Goal: Information Seeking & Learning: Check status

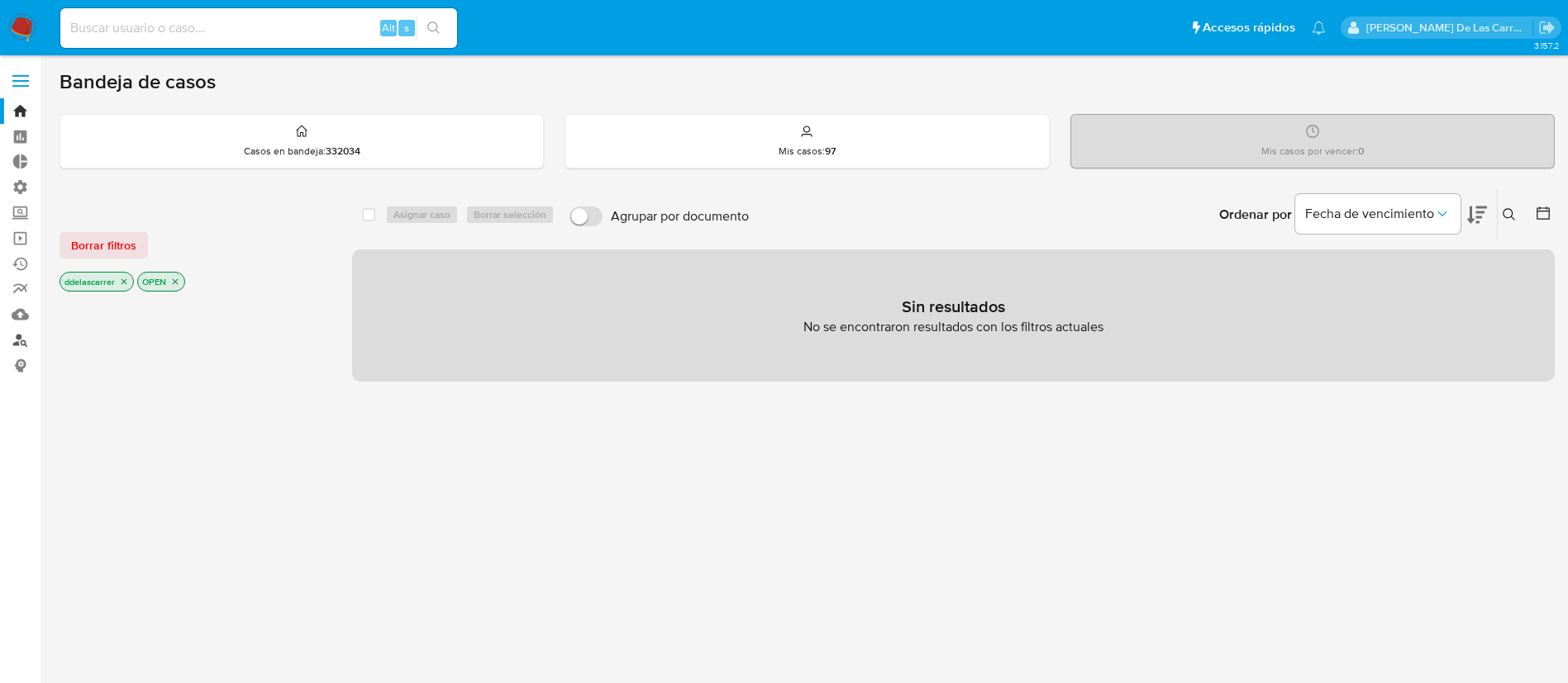
click at [22, 336] on link "Buscador de personas" at bounding box center [98, 340] width 197 height 26
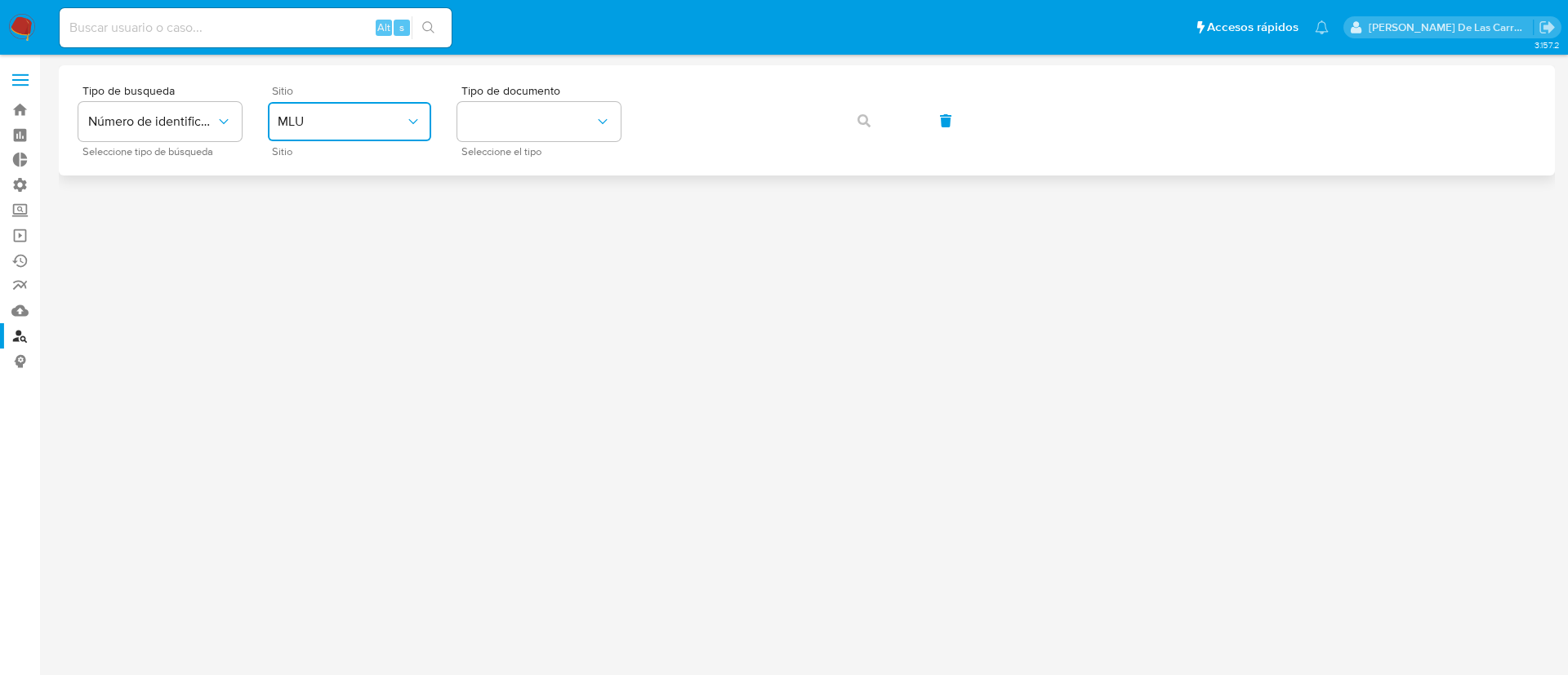
click at [361, 121] on span "MLU" at bounding box center [341, 121] width 127 height 16
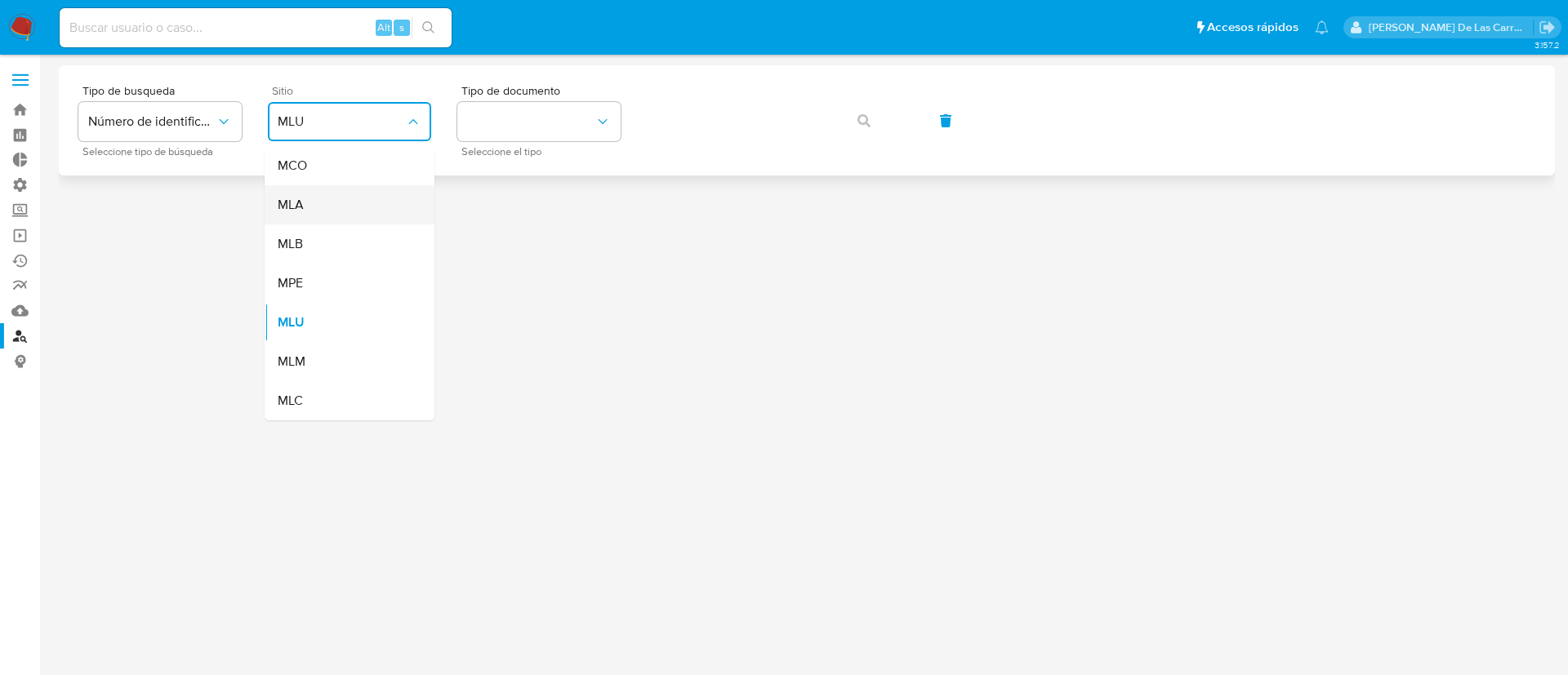
click at [368, 202] on div "MLA" at bounding box center [345, 205] width 134 height 39
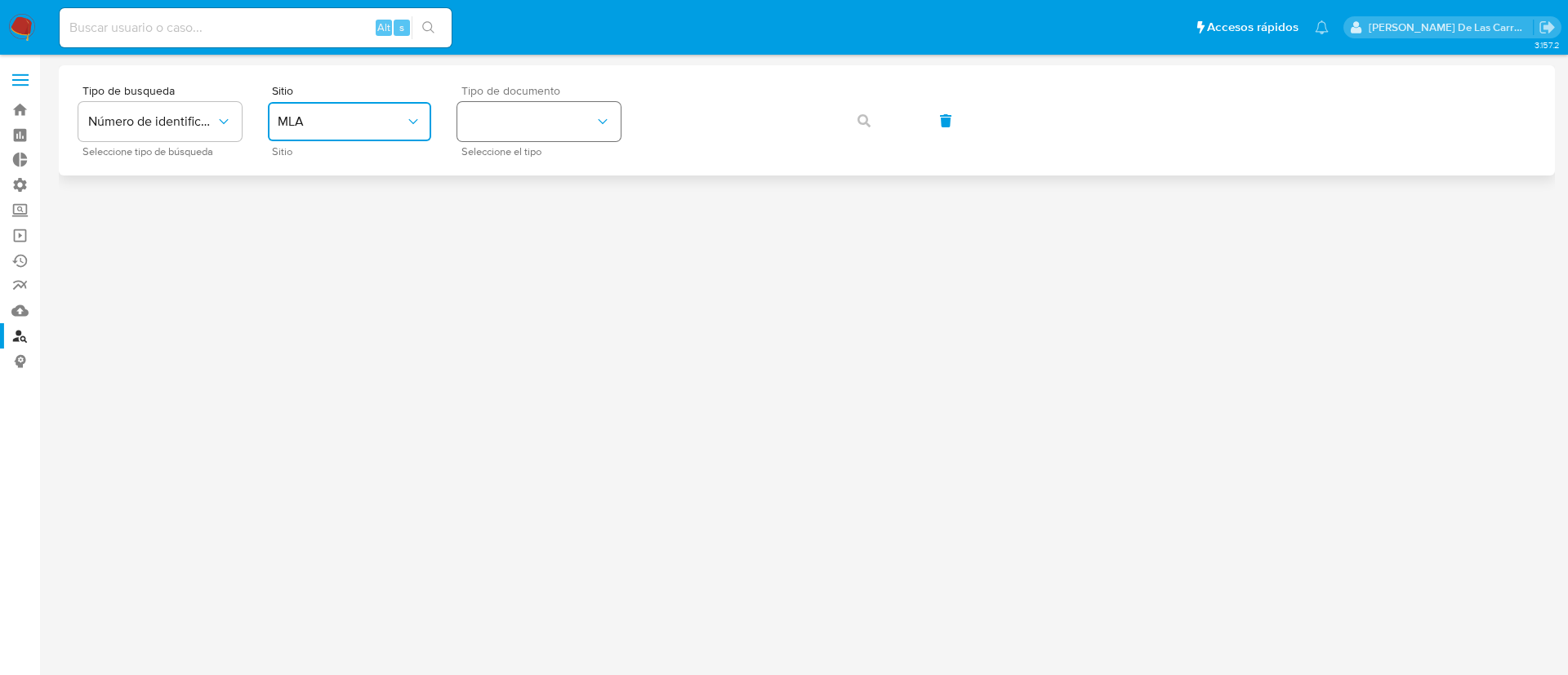
click at [518, 133] on button "identificationType" at bounding box center [538, 122] width 164 height 39
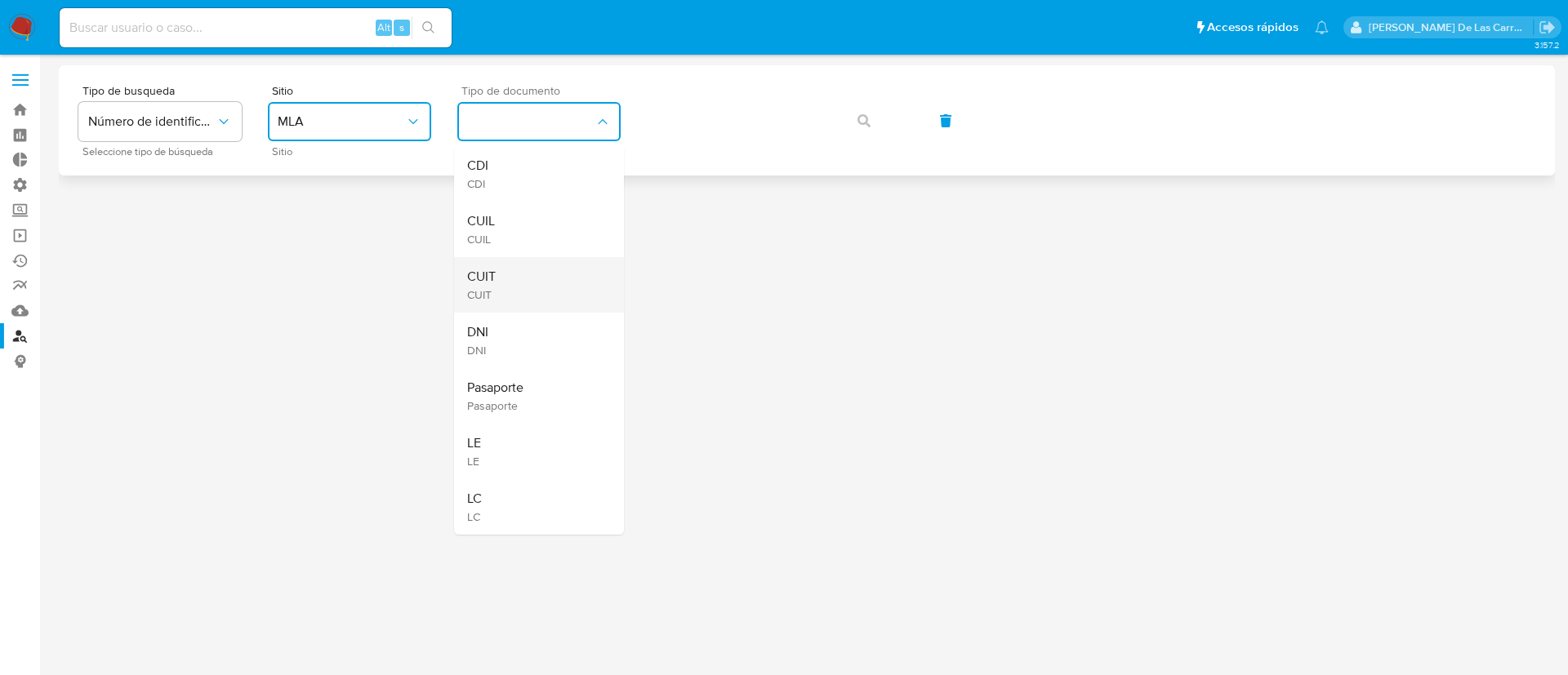
click at [499, 288] on div "CUIT CUIT" at bounding box center [535, 284] width 134 height 56
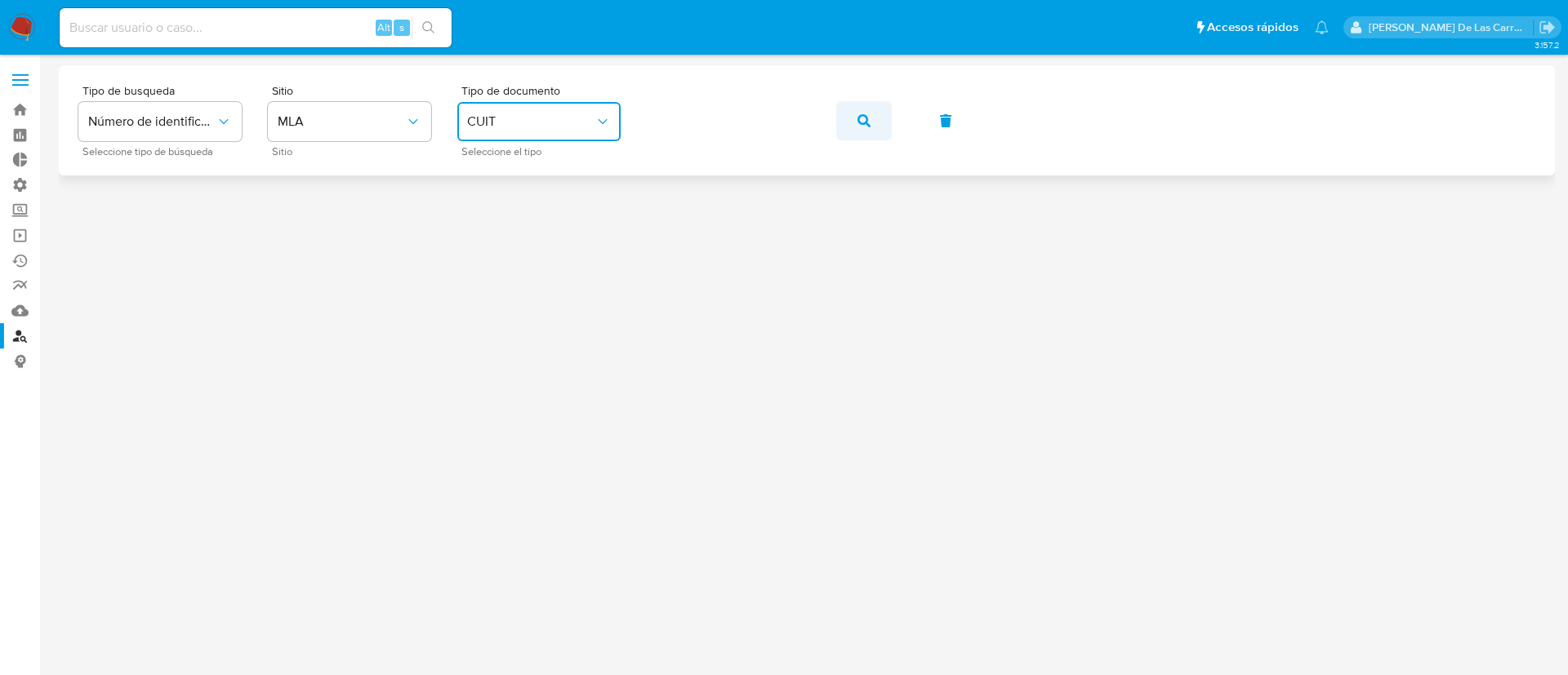
click at [865, 109] on span "button" at bounding box center [864, 120] width 13 height 36
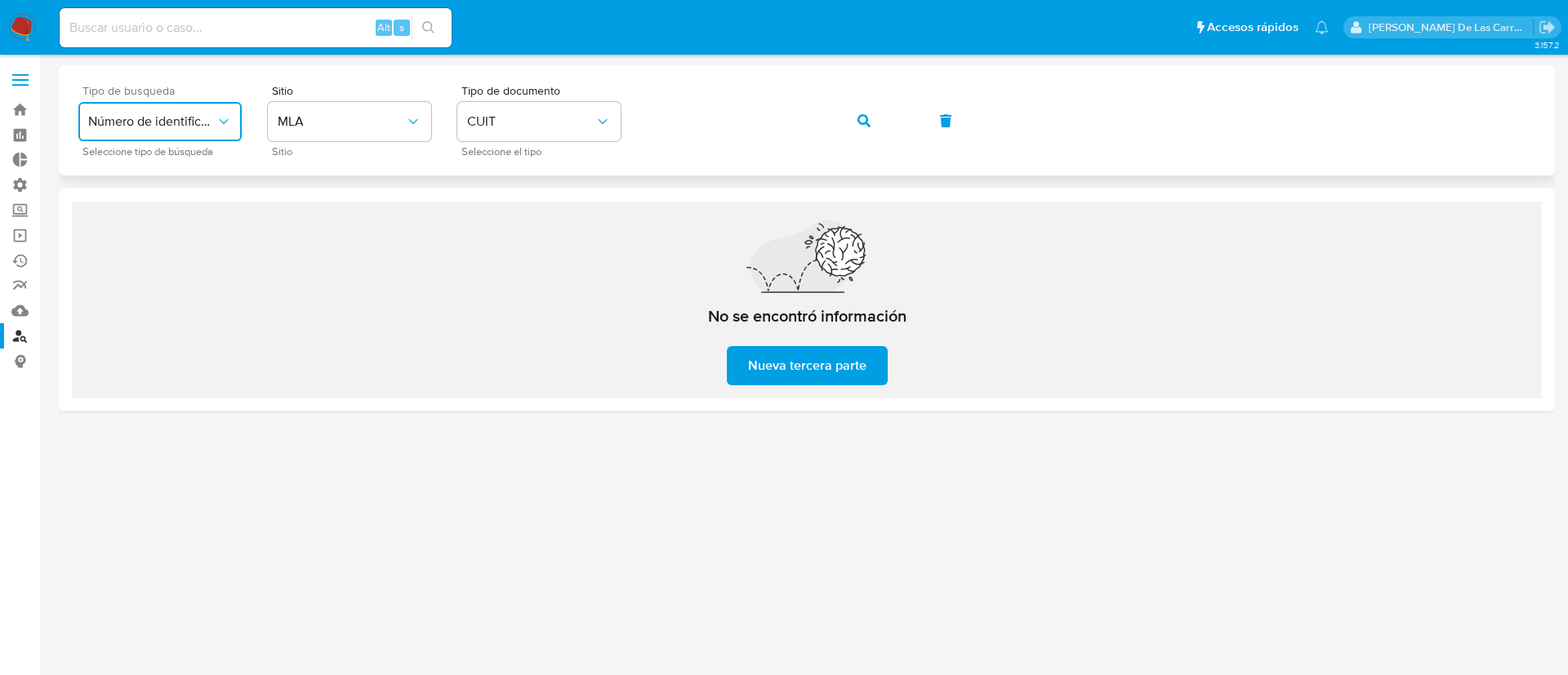
click at [184, 133] on button "Número de identificación" at bounding box center [160, 122] width 164 height 39
click at [167, 187] on span "Número de identificación" at bounding box center [156, 173] width 134 height 33
click at [823, 354] on span "Nueva tercera parte" at bounding box center [807, 366] width 118 height 36
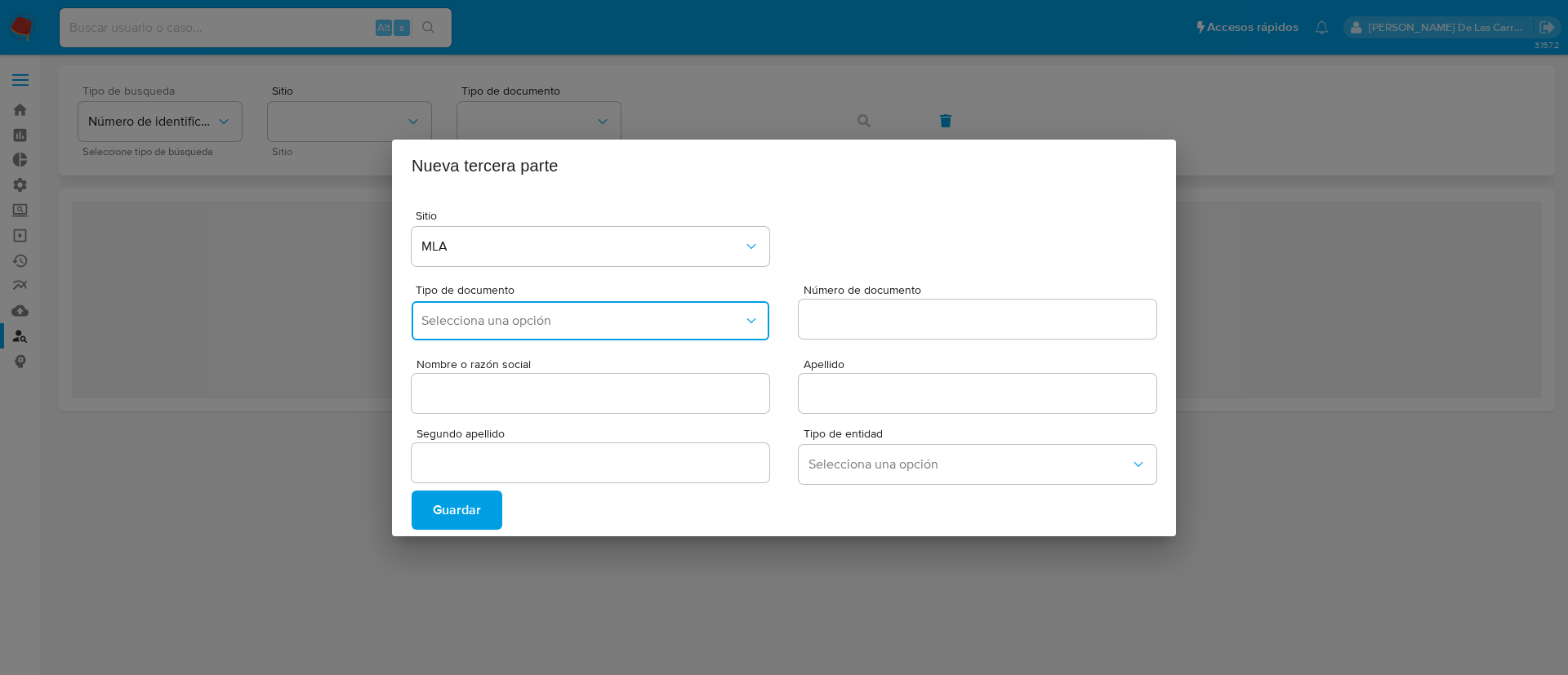
click at [597, 337] on button "Selecciona una opción" at bounding box center [590, 321] width 358 height 39
click at [478, 419] on div "CUIL" at bounding box center [585, 404] width 328 height 39
click at [491, 398] on input "Nombre o razón social" at bounding box center [590, 393] width 358 height 21
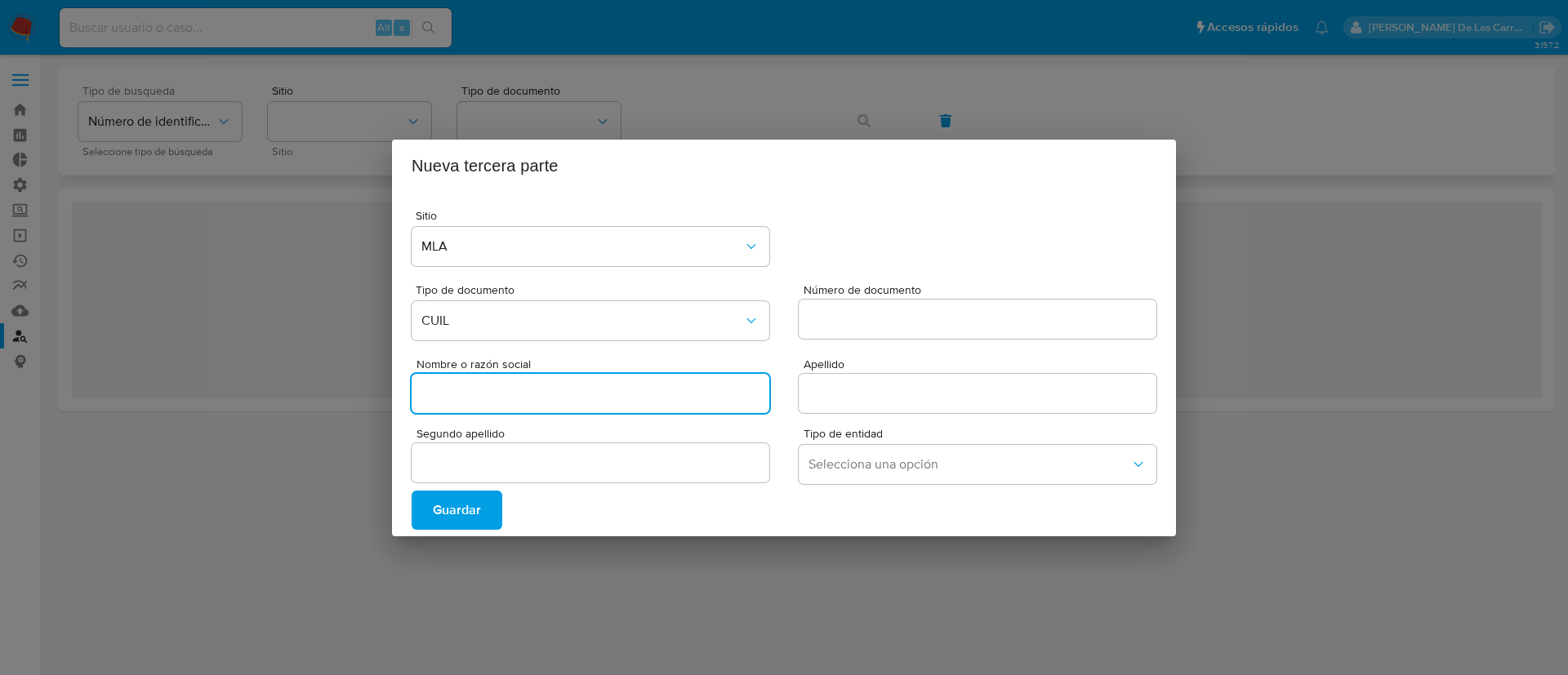
click at [884, 325] on input "Número de documento" at bounding box center [978, 319] width 358 height 21
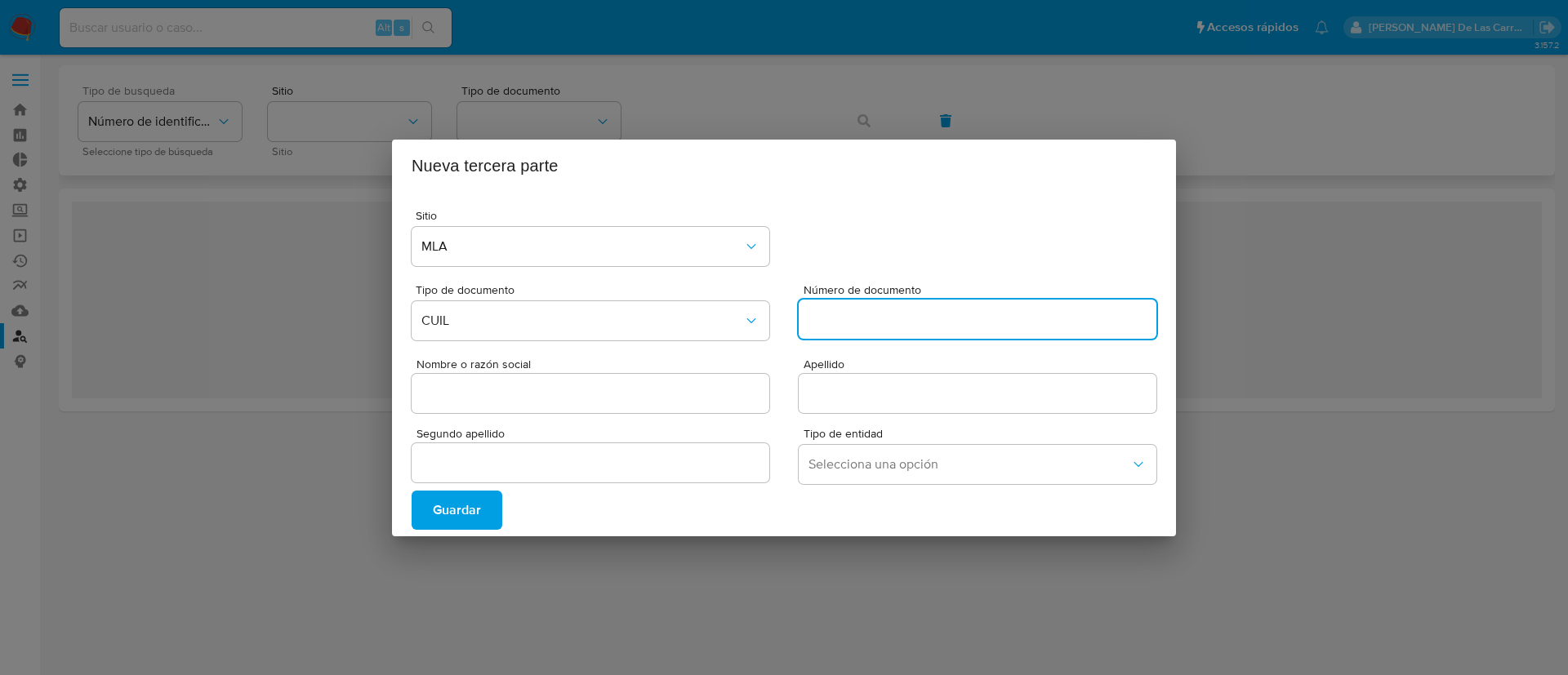
paste input "27927586822"
type input "27927586822"
click at [438, 503] on span "Guardar" at bounding box center [457, 510] width 49 height 36
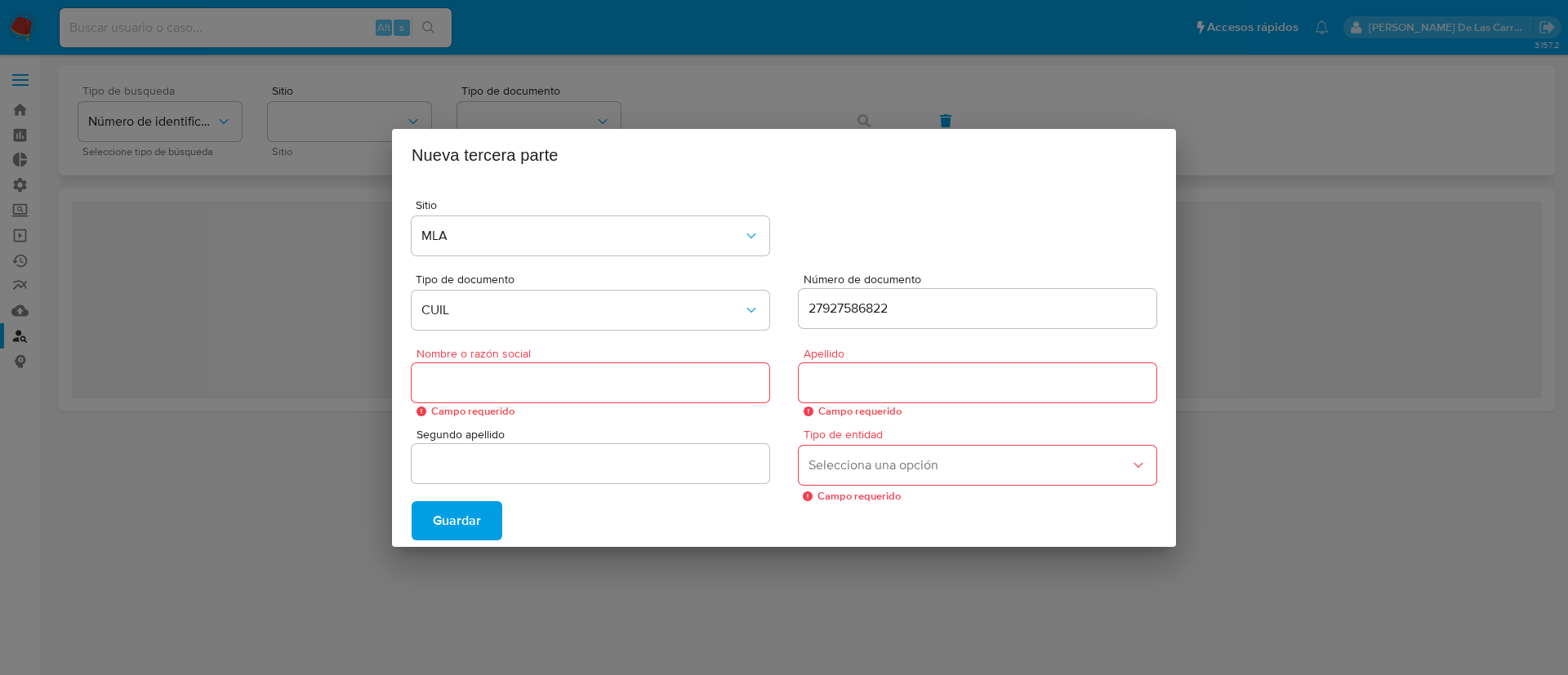
click at [452, 368] on div at bounding box center [590, 383] width 358 height 39
click at [458, 411] on span "Campo requerido" at bounding box center [598, 411] width 333 height 11
click at [647, 543] on div "Nueva tercera parte Sitio MLA Tipo de documento CUIL Número de documento 279275…" at bounding box center [784, 338] width 1568 height 675
drag, startPoint x: 636, startPoint y: 516, endPoint x: 540, endPoint y: 517, distance: 96.0
click at [636, 516] on div "Guardar" at bounding box center [784, 520] width 745 height 39
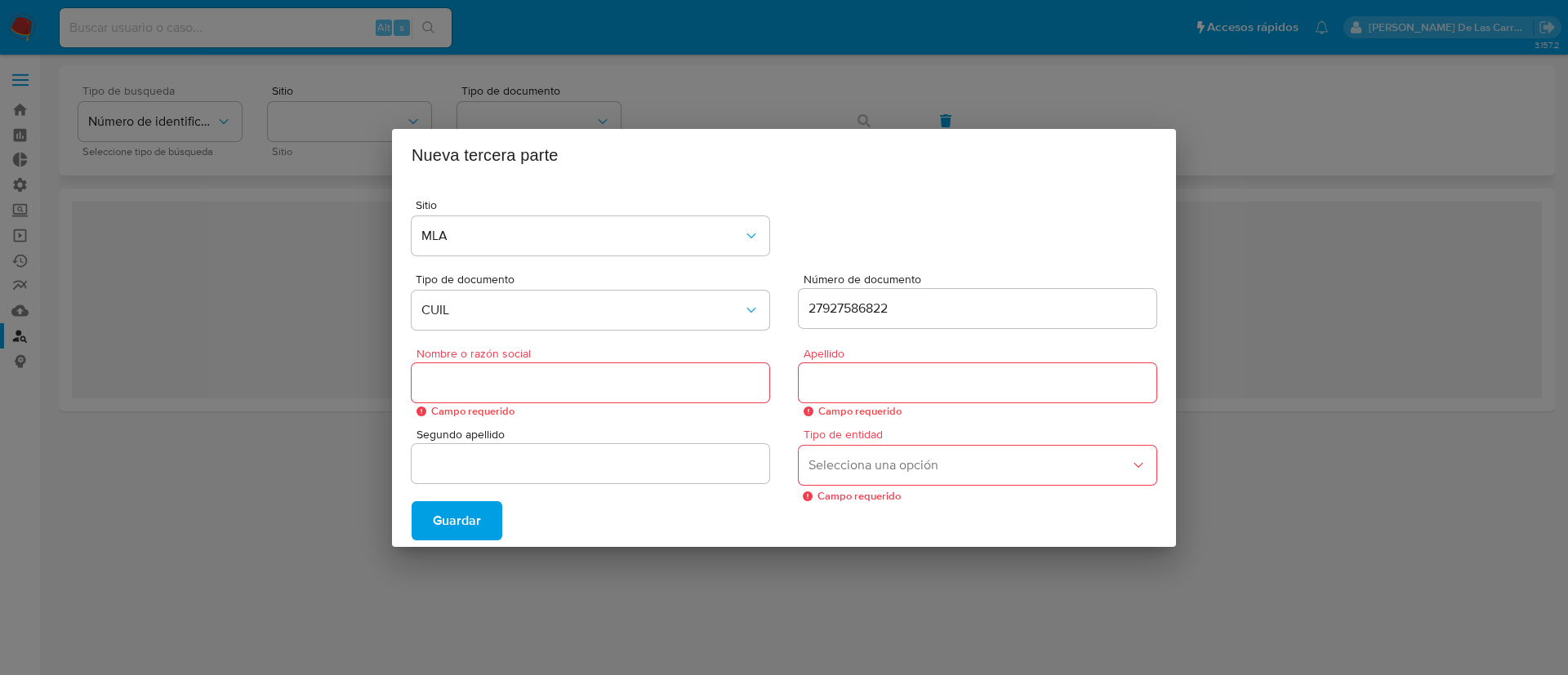
click at [1317, 516] on div "Nueva tercera parte Sitio MLA Tipo de documento CUIL Número de documento 279275…" at bounding box center [784, 338] width 1568 height 675
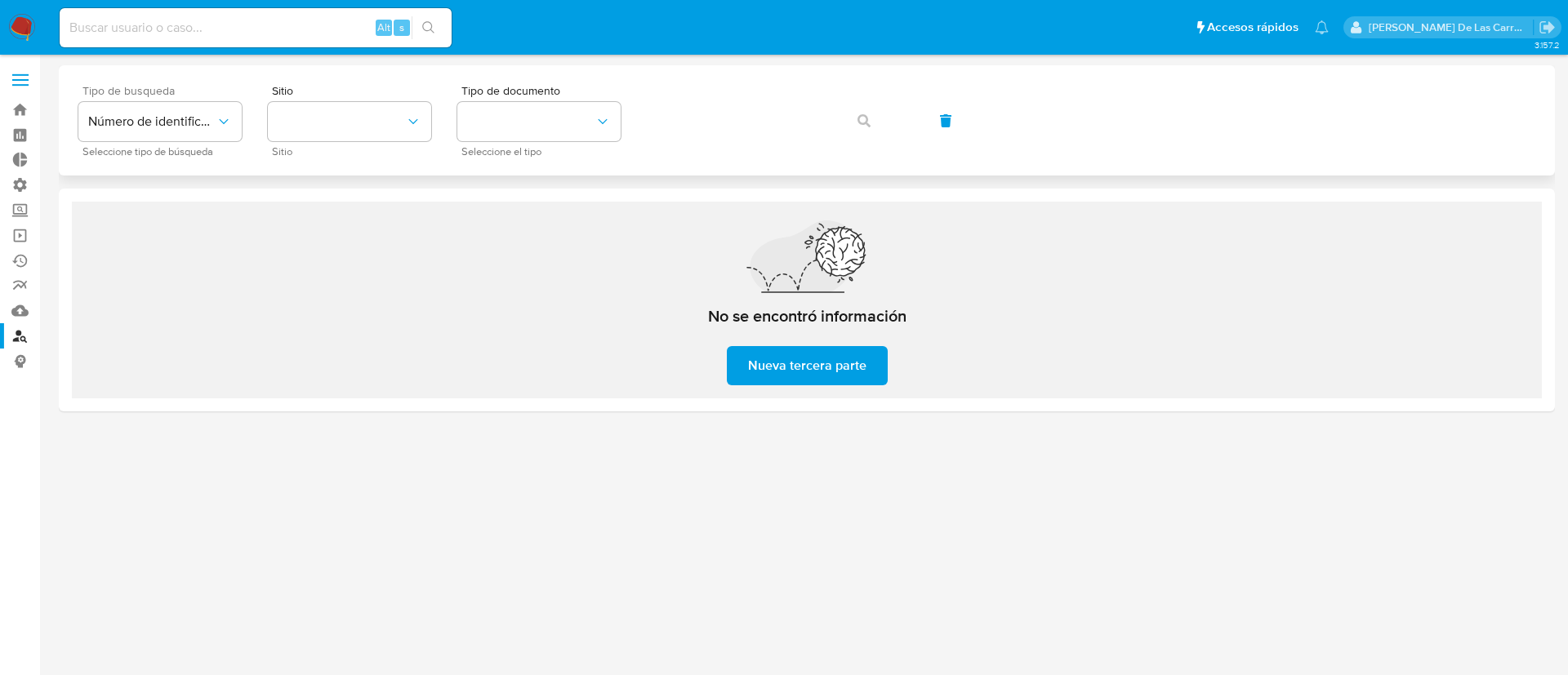
click at [1317, 511] on div "Nueva tercera parte Sitio MLA Tipo de documento CUIL Número de documento 279275…" at bounding box center [784, 338] width 1568 height 675
click at [1317, 511] on div at bounding box center [807, 365] width 1496 height 599
click at [145, 123] on span "Número de identificación" at bounding box center [152, 121] width 127 height 16
click at [144, 239] on div "User ID" at bounding box center [156, 221] width 134 height 39
click at [168, 133] on button "User ID" at bounding box center [160, 122] width 164 height 39
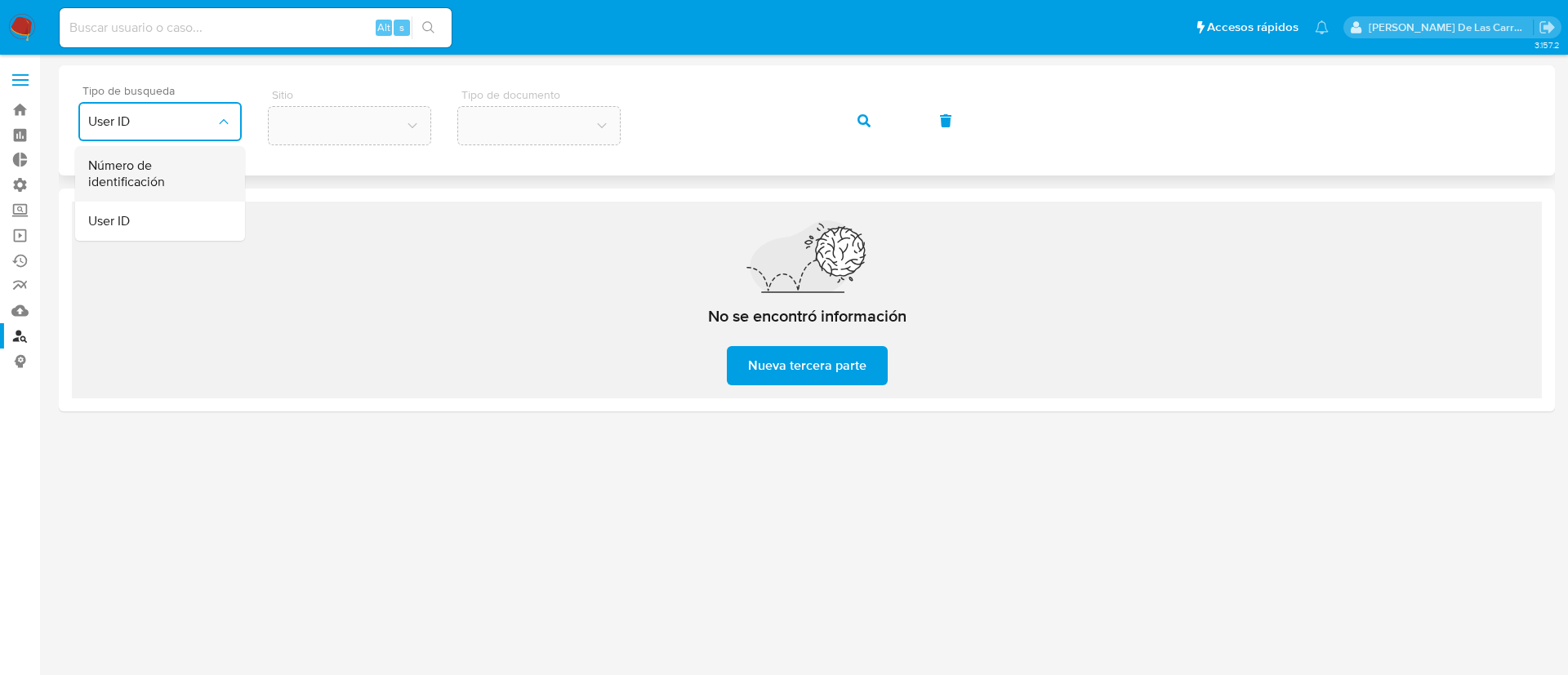
click at [157, 176] on span "Número de identificación" at bounding box center [156, 173] width 134 height 33
click at [325, 110] on button "site_id" at bounding box center [349, 122] width 164 height 39
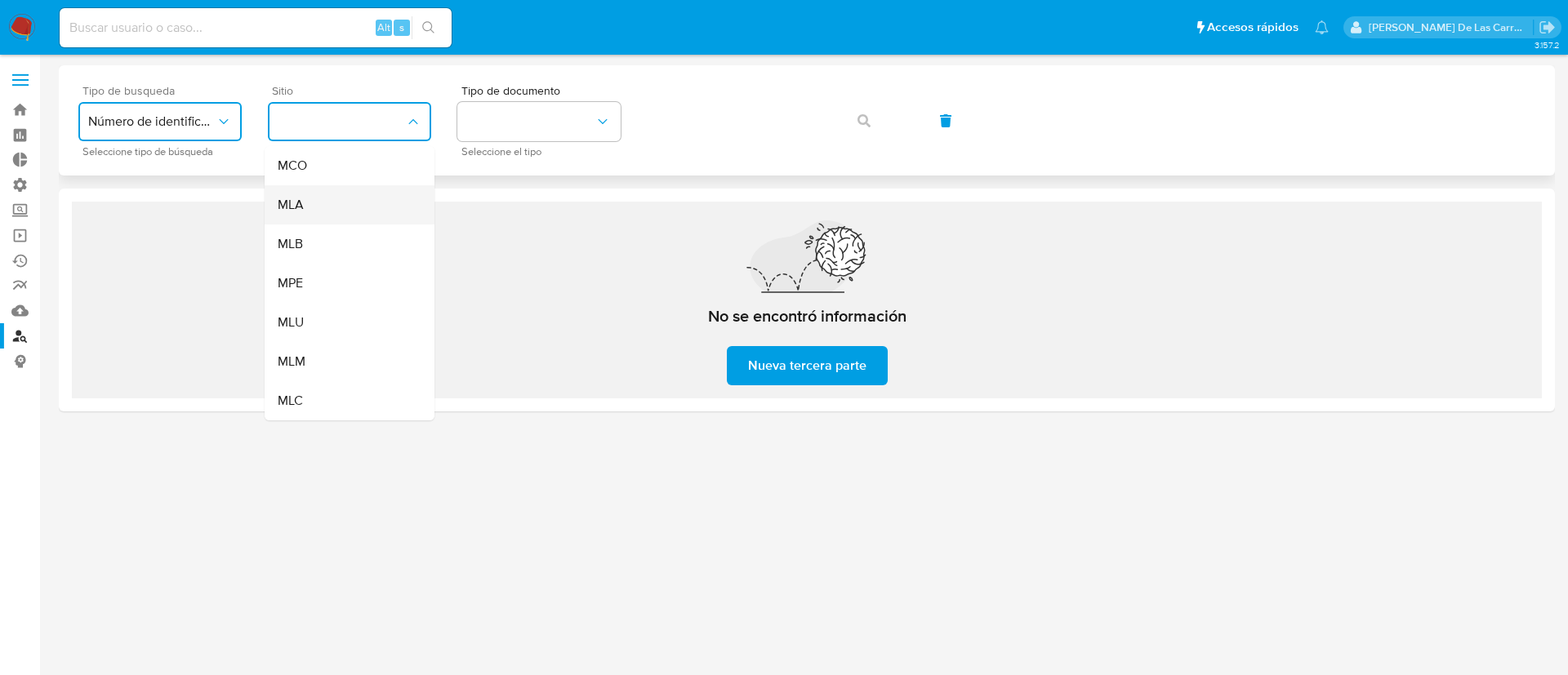
click at [362, 205] on div "MLA" at bounding box center [345, 205] width 134 height 39
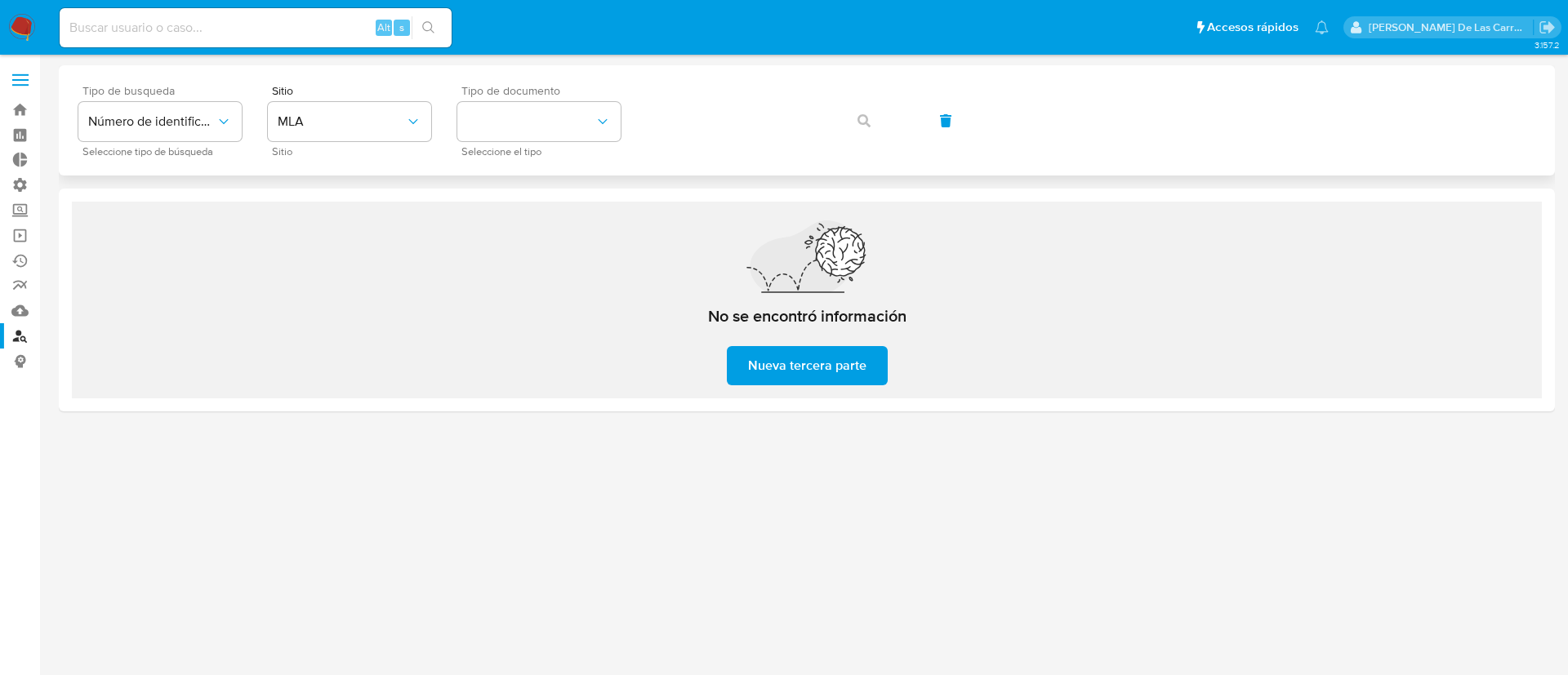
click at [544, 99] on div "Tipo de documento Seleccione el tipo" at bounding box center [538, 120] width 164 height 71
click at [537, 128] on button "identificationType" at bounding box center [538, 122] width 164 height 39
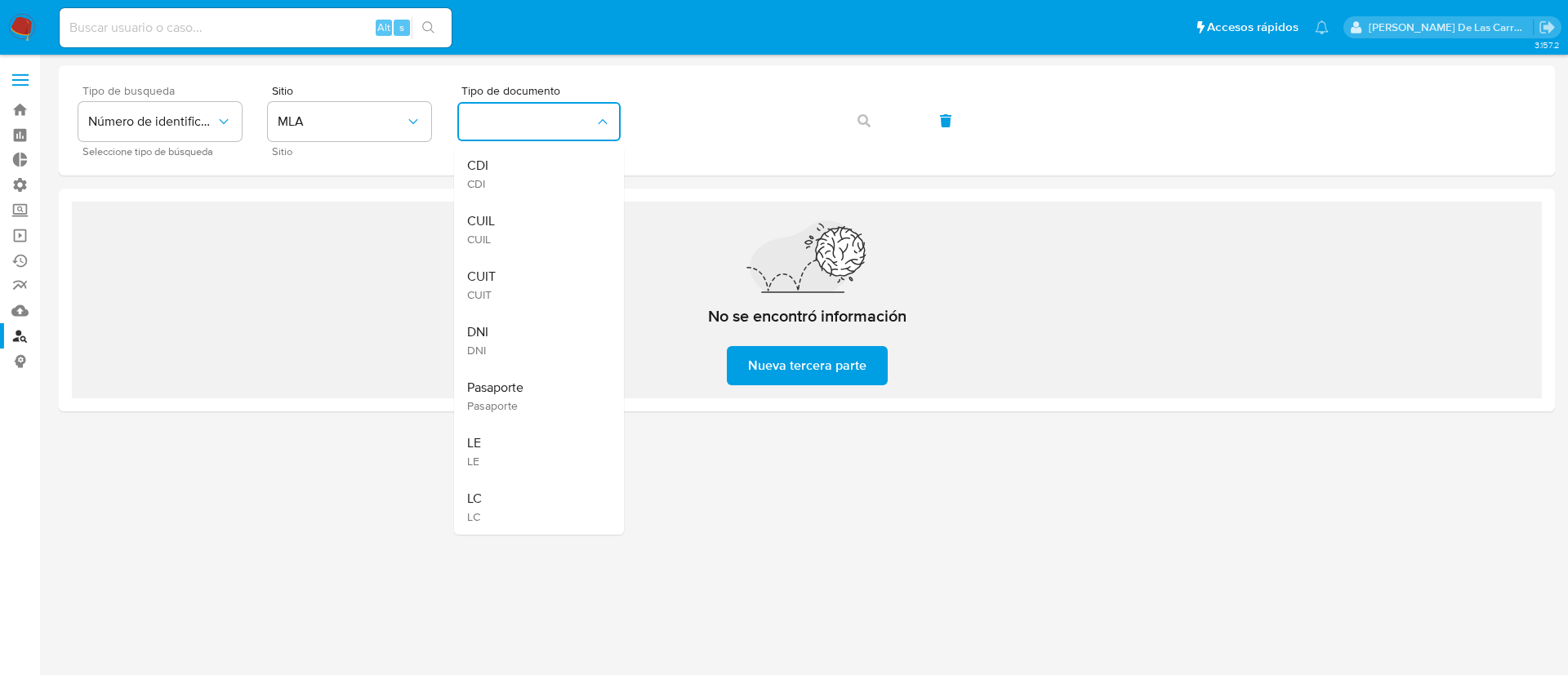
click at [526, 226] on div "CUIL CUIL" at bounding box center [535, 229] width 134 height 56
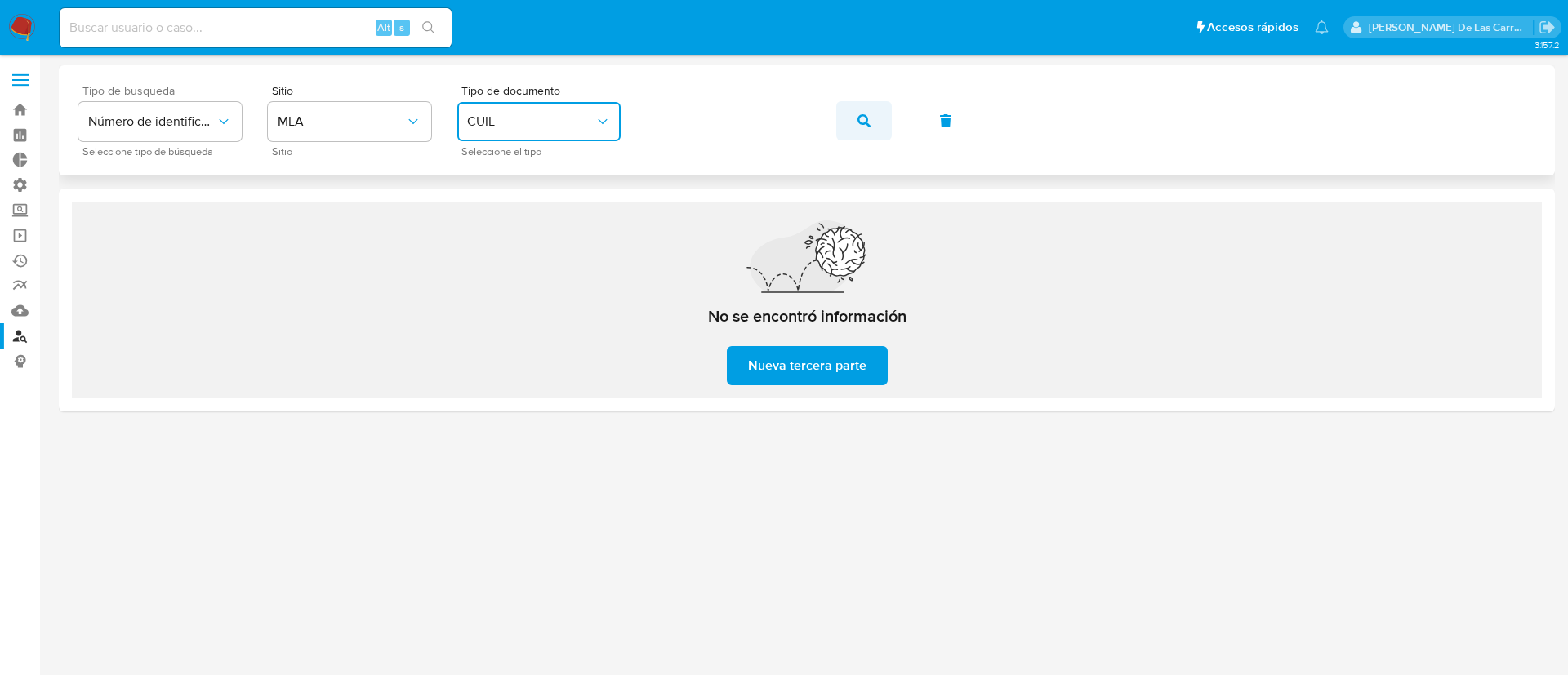
click at [874, 114] on button "button" at bounding box center [864, 121] width 56 height 39
click at [869, 103] on span "button" at bounding box center [864, 120] width 13 height 36
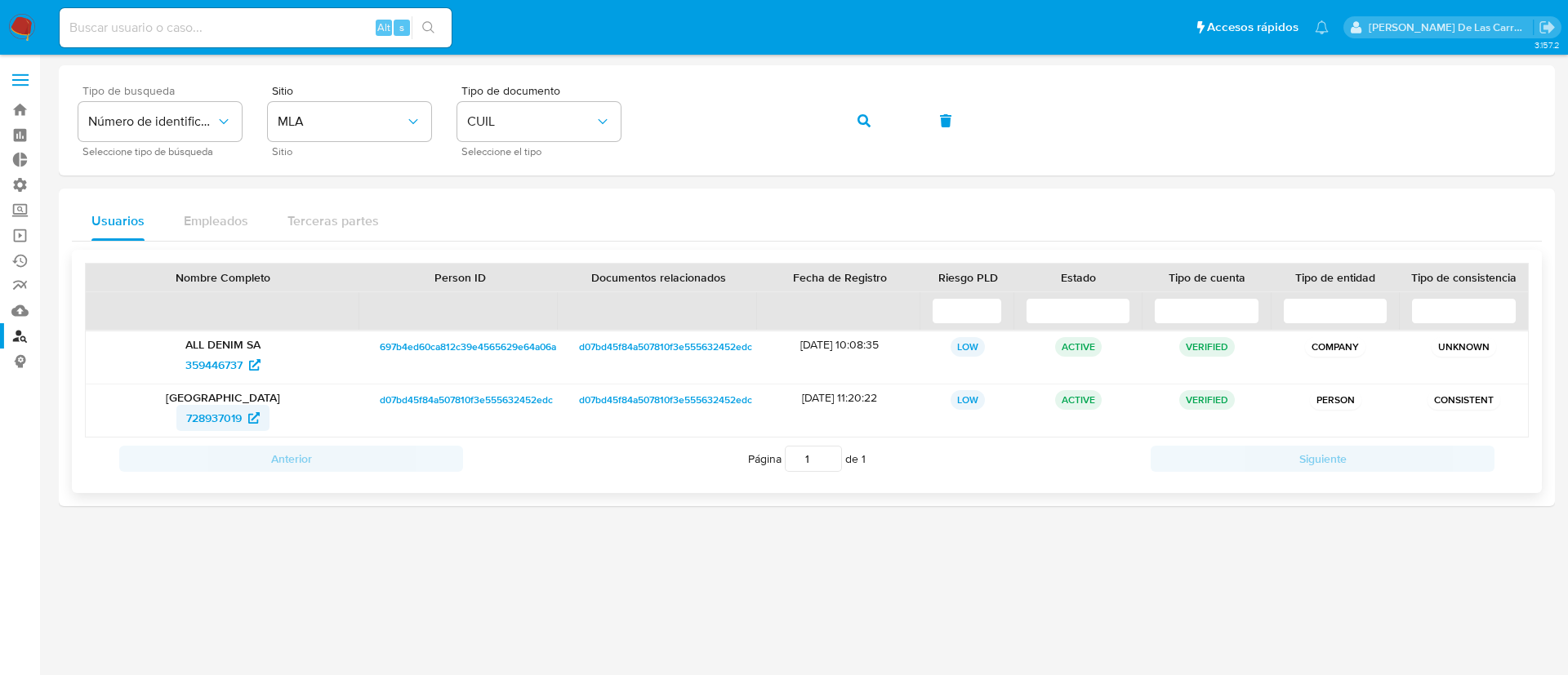
click at [213, 420] on span "728937019" at bounding box center [214, 418] width 56 height 27
click at [235, 367] on span "359446737" at bounding box center [214, 365] width 57 height 27
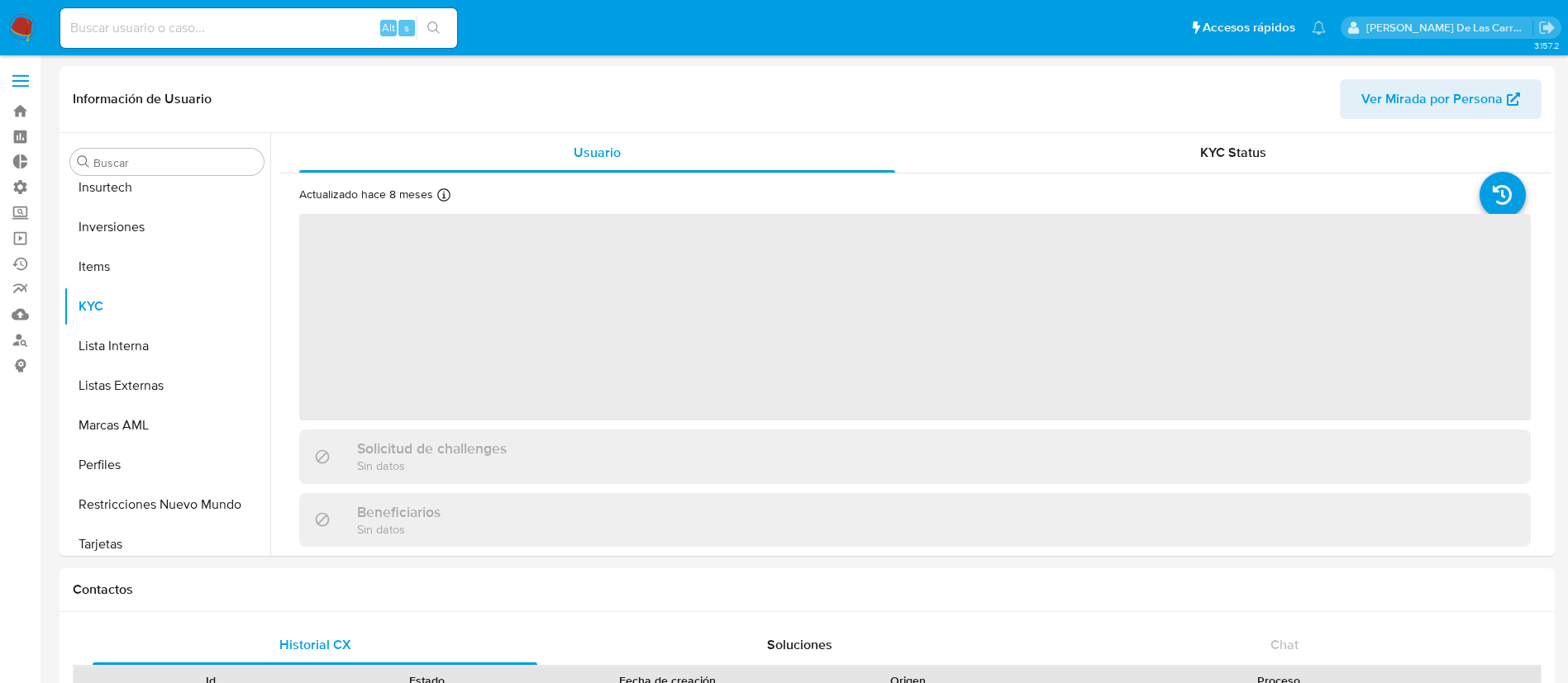
scroll to position [778, 0]
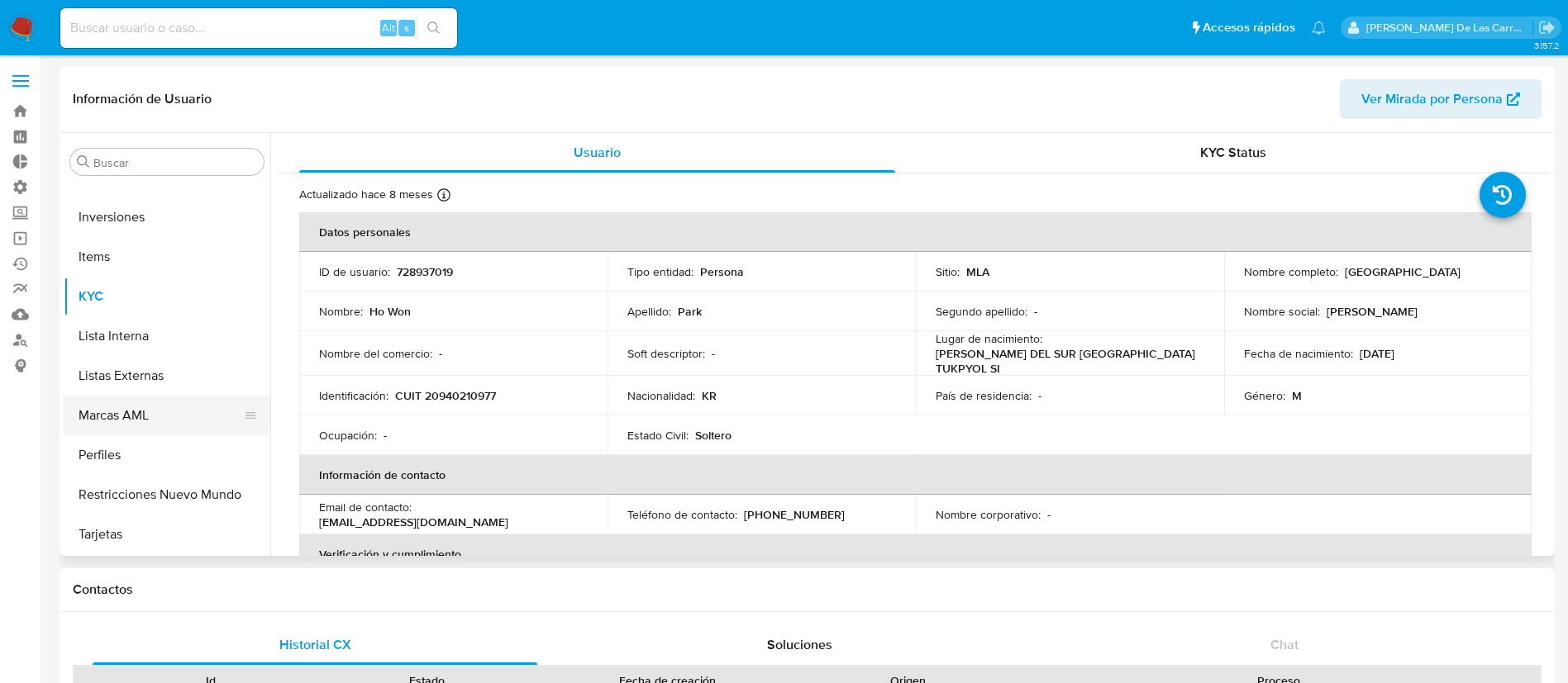
select select "10"
drag, startPoint x: 1108, startPoint y: 362, endPoint x: 975, endPoint y: 364, distance: 133.0
click at [975, 365] on p "[PERSON_NAME] DEL SUR [GEOGRAPHIC_DATA] TUKPYOL SI" at bounding box center [1066, 360] width 262 height 30
click at [971, 360] on p "[PERSON_NAME] DEL SUR [GEOGRAPHIC_DATA] TUKPYOL SI" at bounding box center [1066, 360] width 262 height 30
click at [995, 360] on p "[PERSON_NAME] DEL SUR [GEOGRAPHIC_DATA] TUKPYOL SI" at bounding box center [1066, 360] width 262 height 30
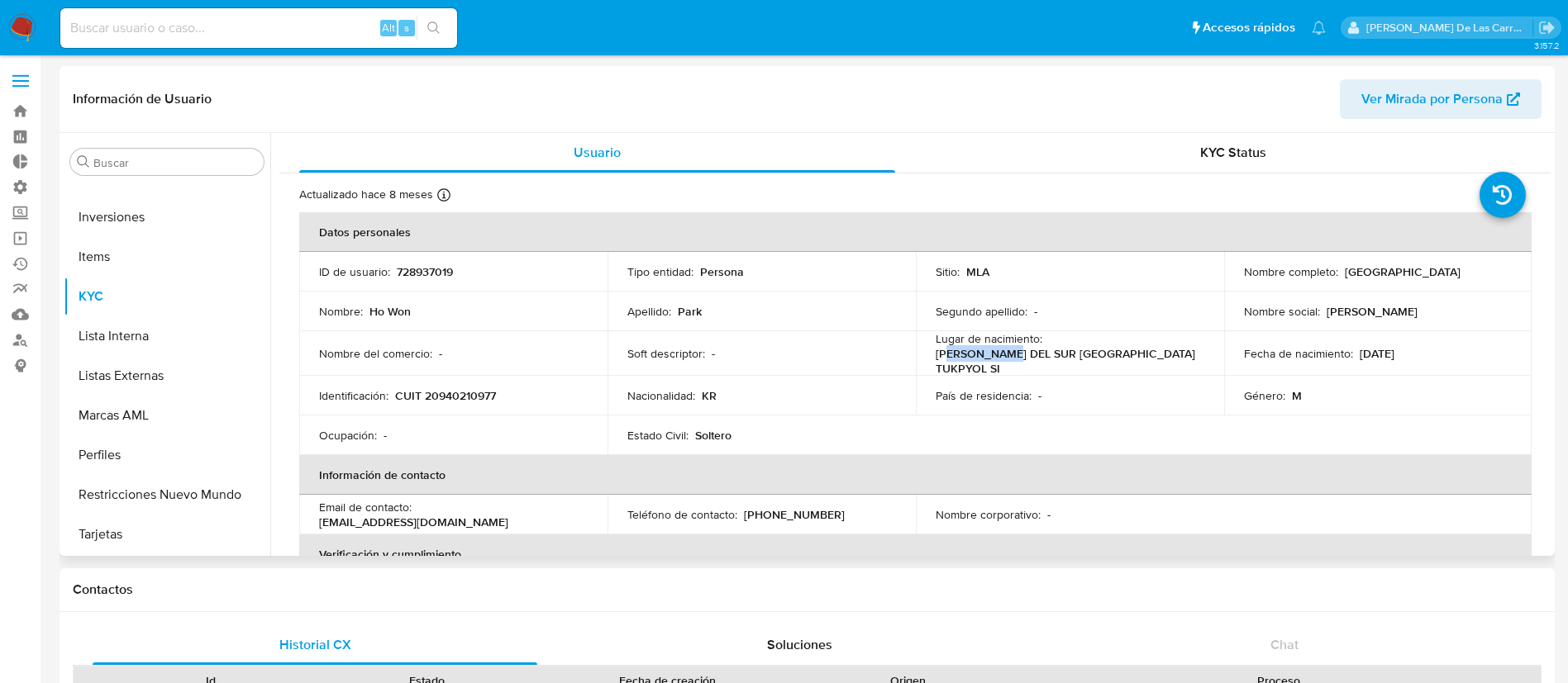
drag, startPoint x: 945, startPoint y: 356, endPoint x: 1010, endPoint y: 353, distance: 65.1
click at [1010, 353] on p "[PERSON_NAME] DEL SUR [GEOGRAPHIC_DATA] TUKPYOL SI" at bounding box center [1066, 360] width 262 height 30
drag, startPoint x: 707, startPoint y: 390, endPoint x: 893, endPoint y: 440, distance: 192.6
click at [726, 396] on div "Nacionalidad : KR" at bounding box center [761, 395] width 268 height 15
drag, startPoint x: 734, startPoint y: 399, endPoint x: 725, endPoint y: 394, distance: 10.3
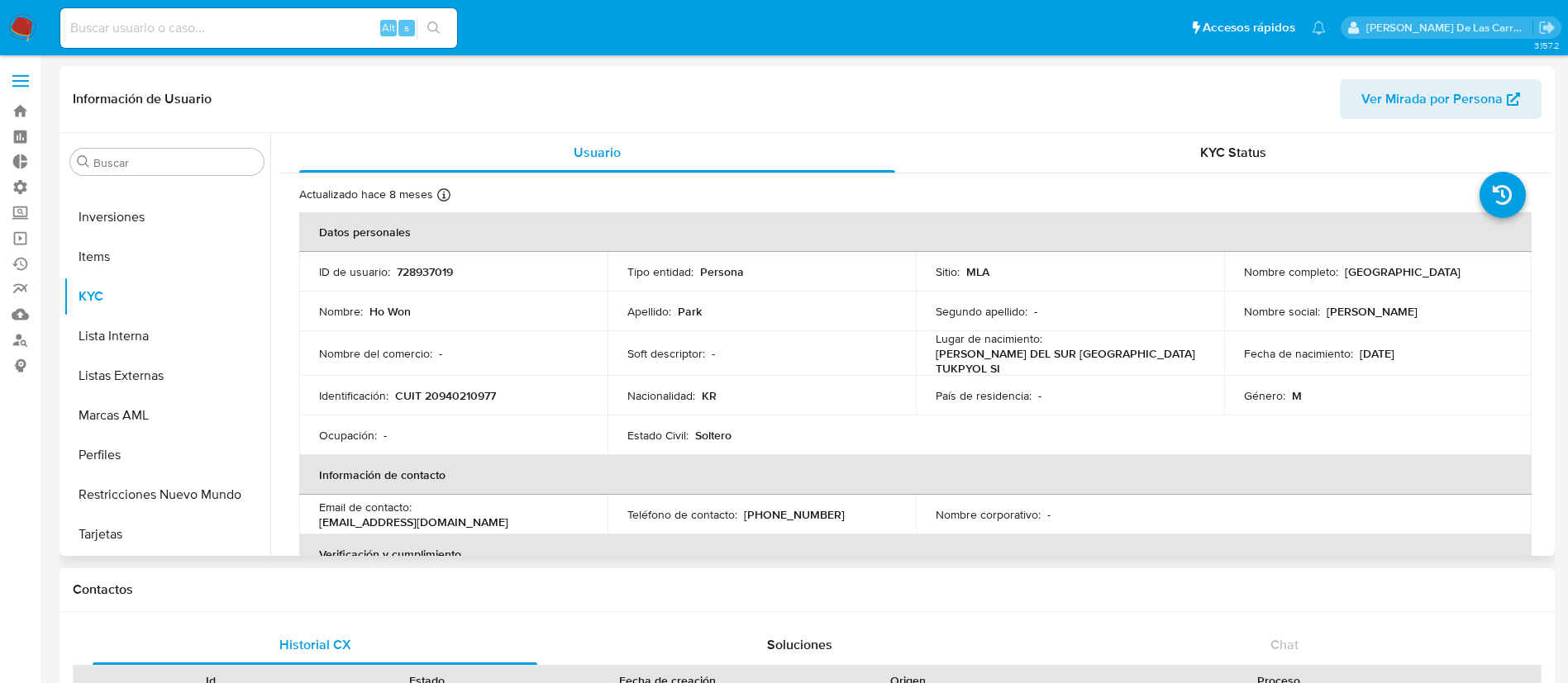
click at [733, 398] on td "Nacionalidad : KR" at bounding box center [761, 395] width 309 height 39
click at [708, 392] on p "KR" at bounding box center [709, 395] width 15 height 15
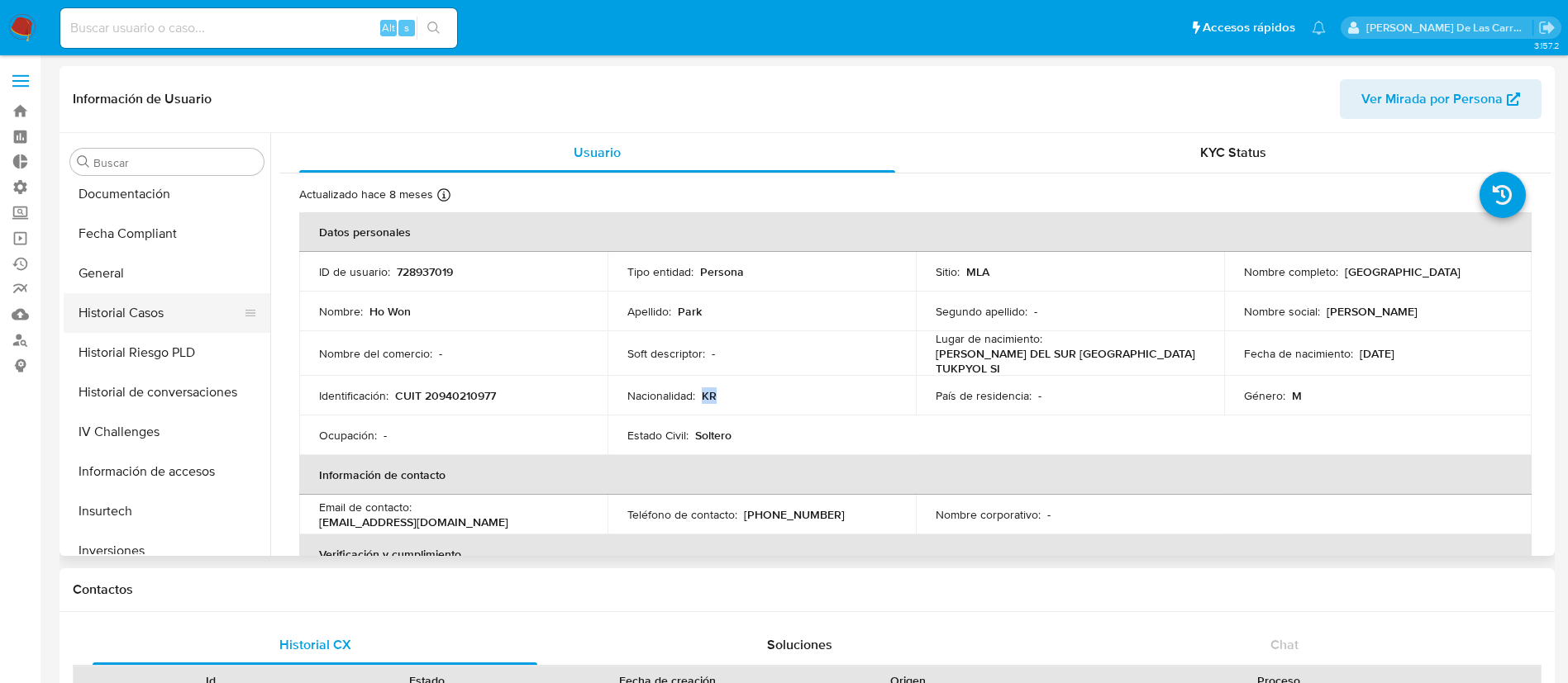
scroll to position [406, 0]
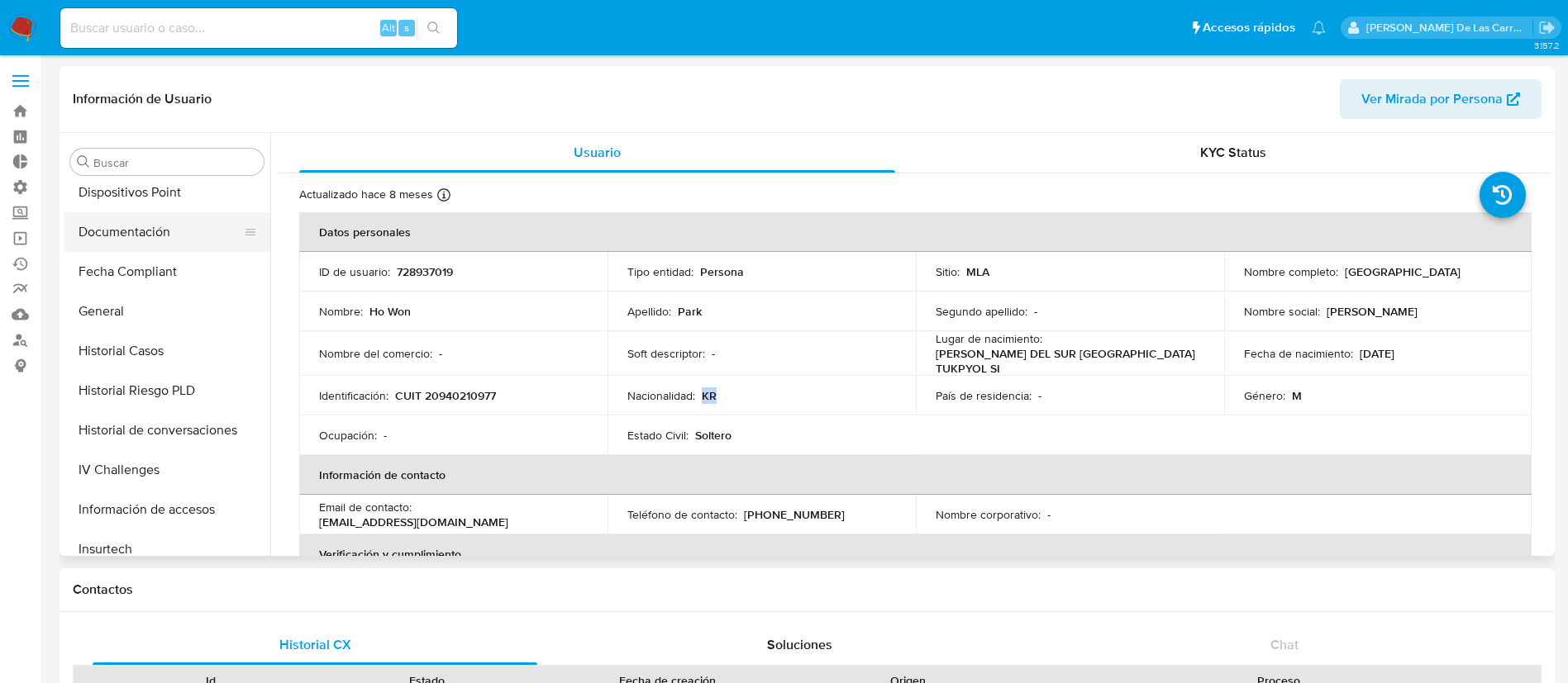
click at [123, 223] on button "Documentación" at bounding box center [160, 232] width 193 height 39
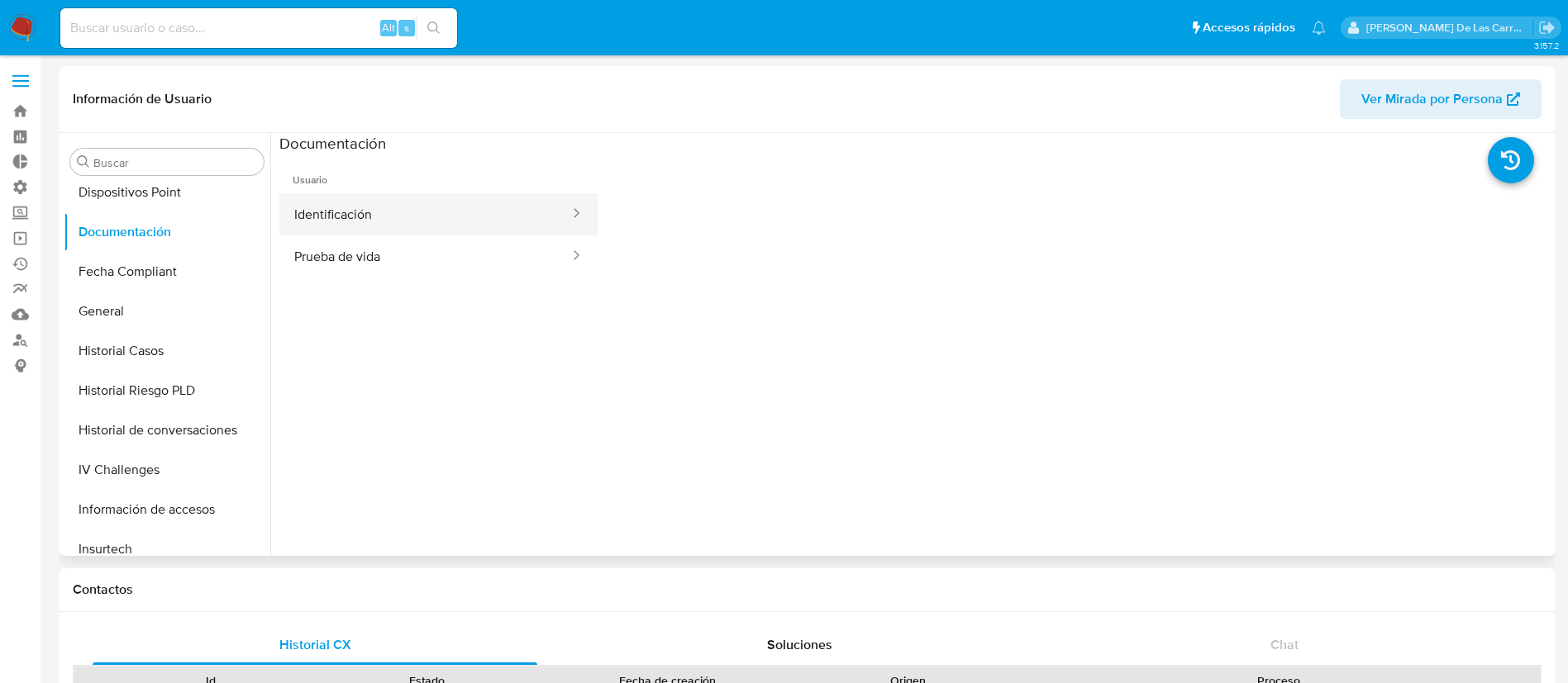
click at [354, 226] on button "Identificación" at bounding box center [425, 214] width 292 height 42
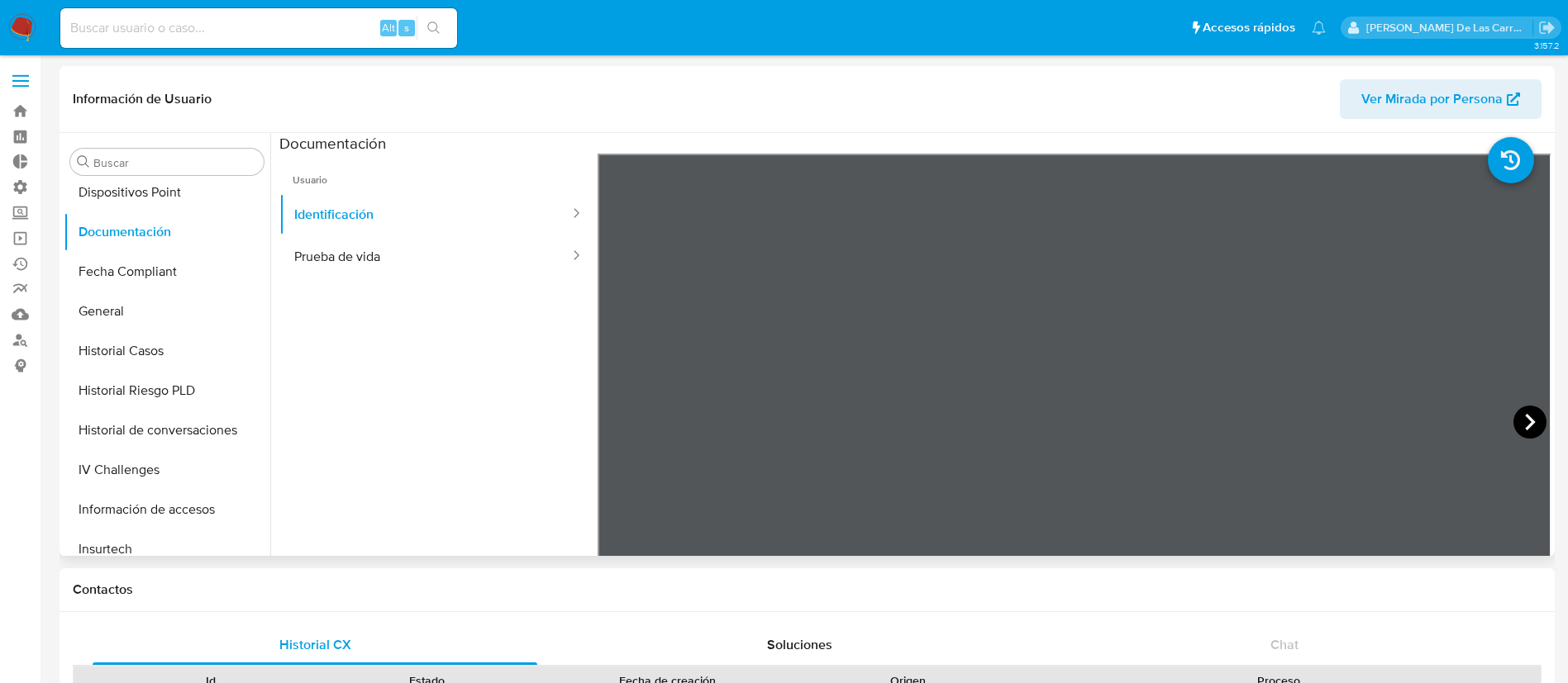
click at [1522, 422] on icon at bounding box center [1530, 422] width 33 height 33
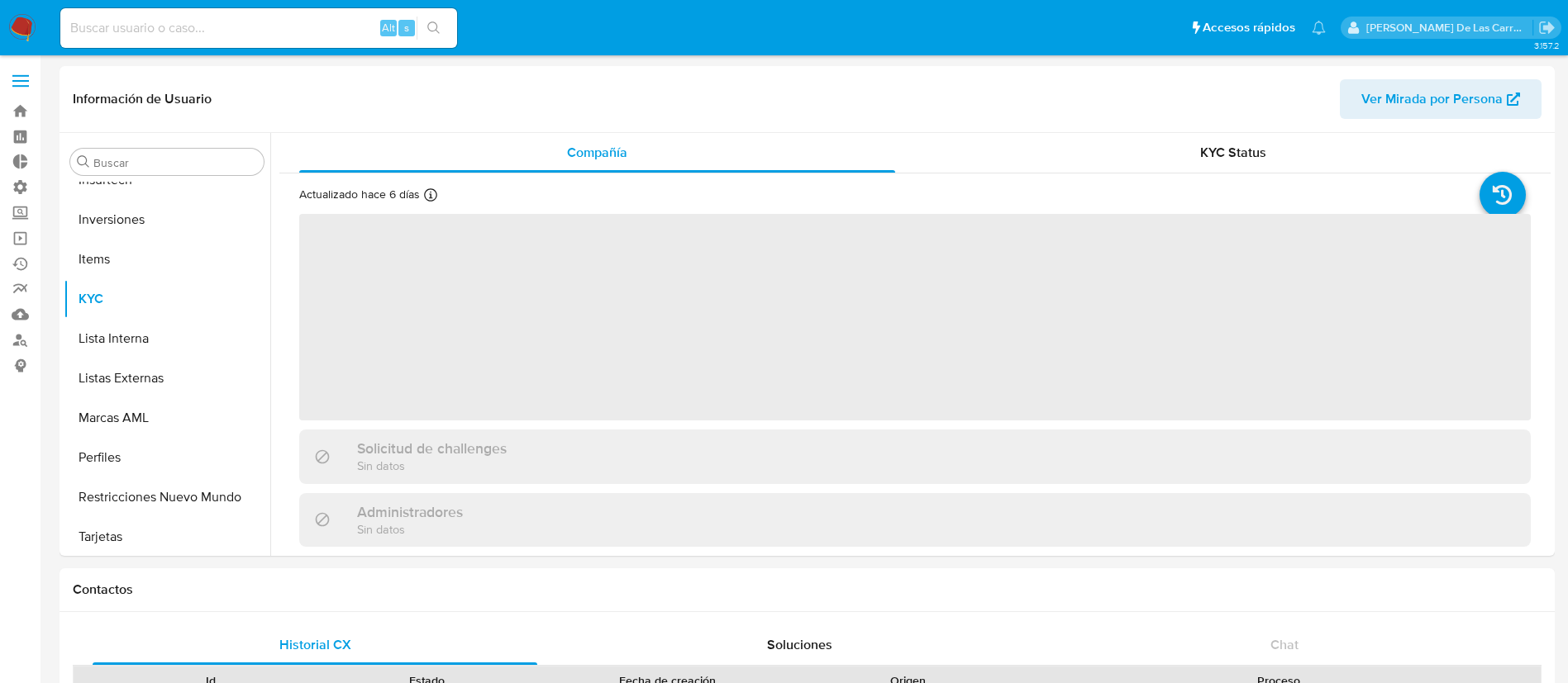
scroll to position [778, 0]
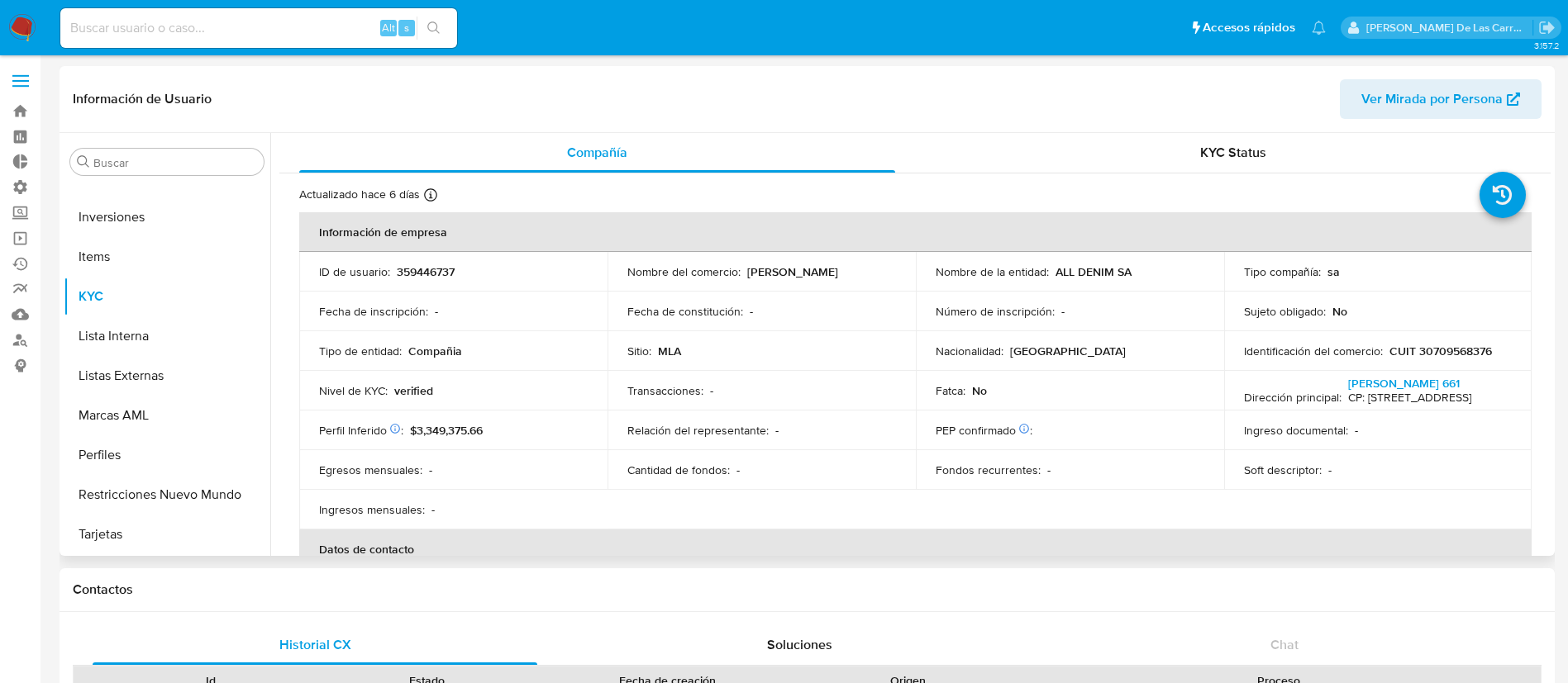
select select "10"
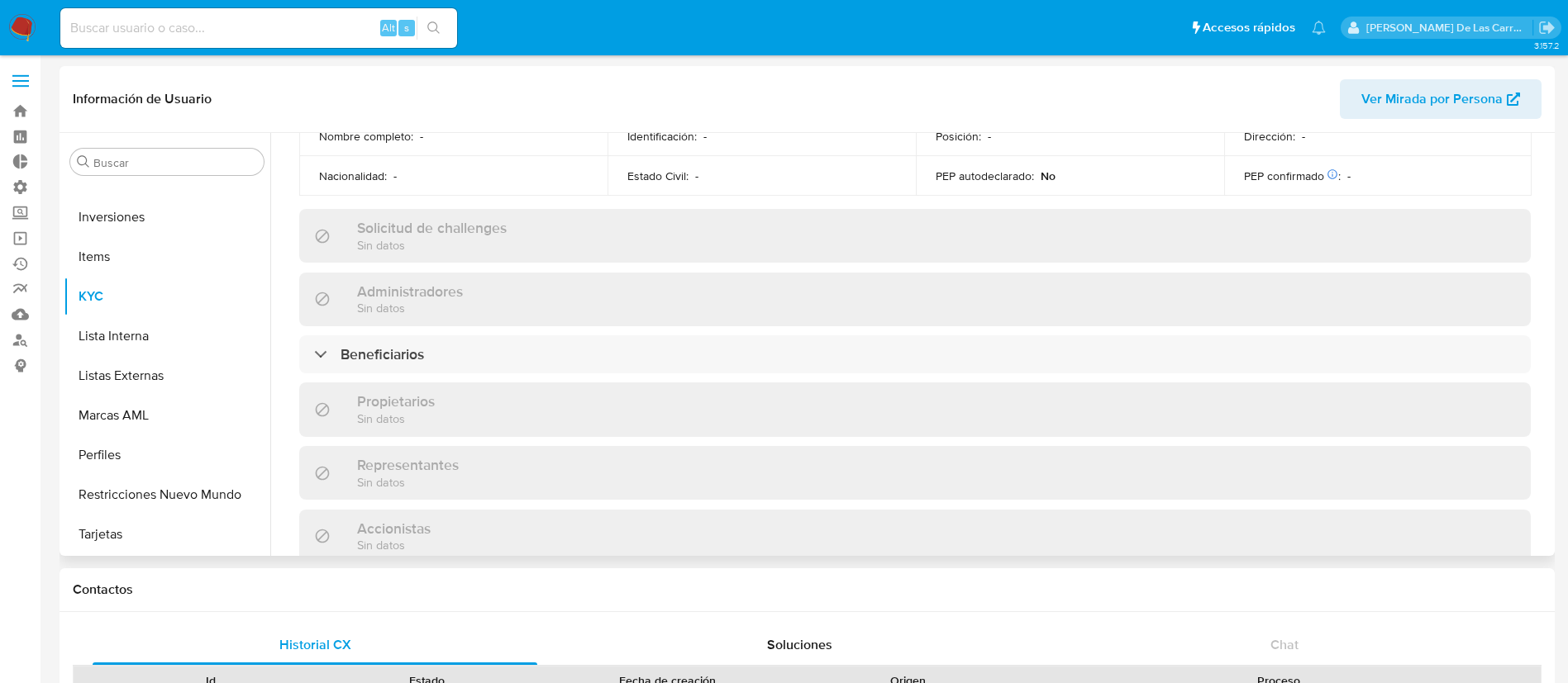
scroll to position [867, 0]
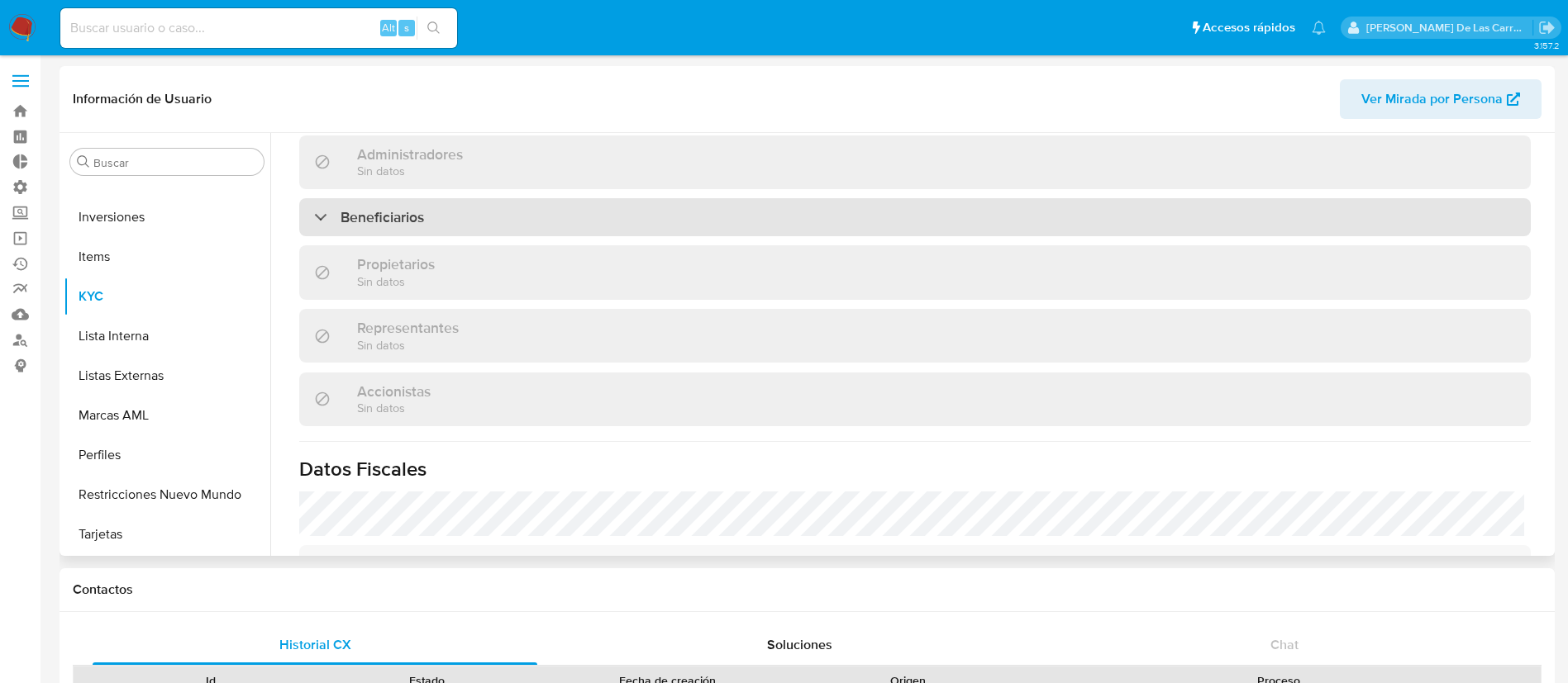
drag, startPoint x: 443, startPoint y: 257, endPoint x: 449, endPoint y: 241, distance: 17.1
click at [442, 257] on div "Propietarios Sin datos" at bounding box center [915, 272] width 1232 height 54
click at [451, 236] on div "Beneficiarios" at bounding box center [915, 217] width 1232 height 38
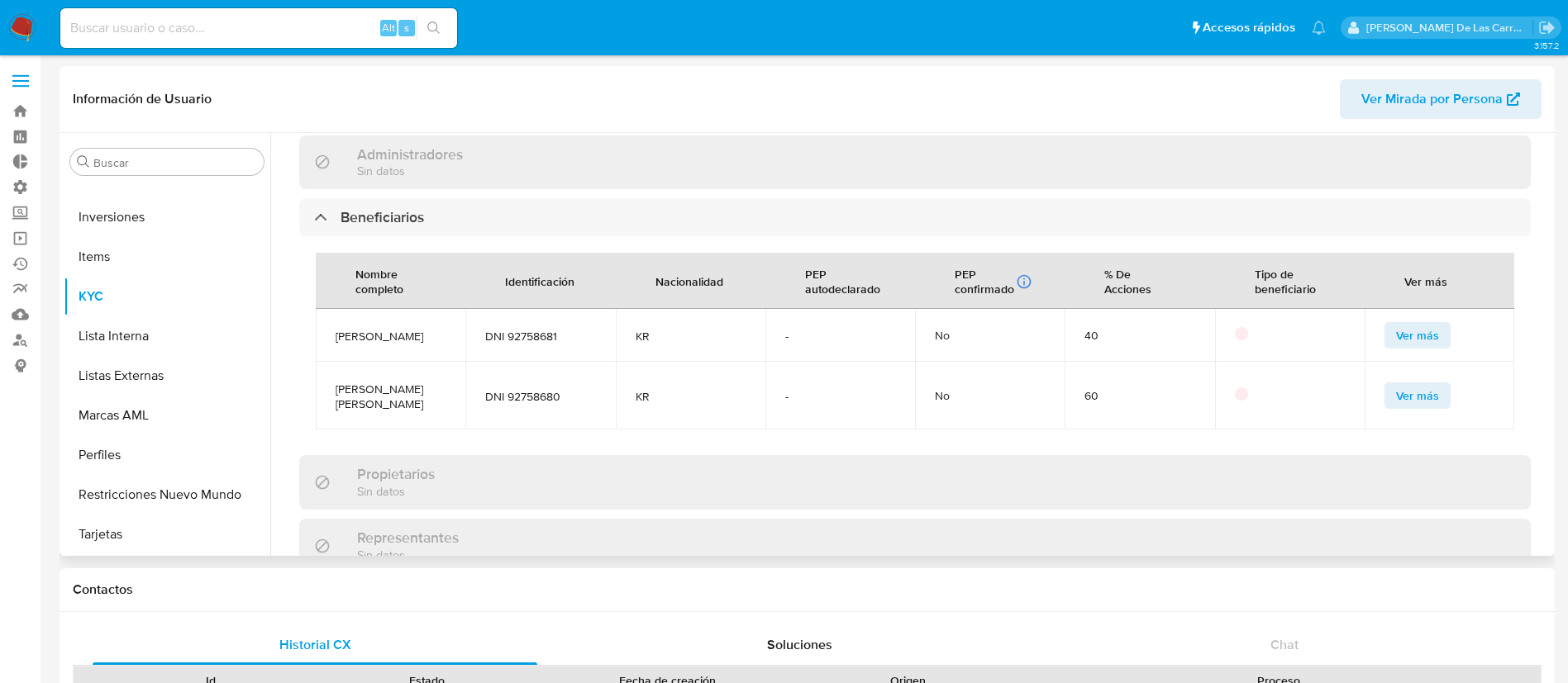
click at [637, 343] on span "KR" at bounding box center [691, 336] width 110 height 15
click at [641, 403] on span "KR" at bounding box center [691, 396] width 110 height 15
drag, startPoint x: 935, startPoint y: 338, endPoint x: 948, endPoint y: 380, distance: 44.0
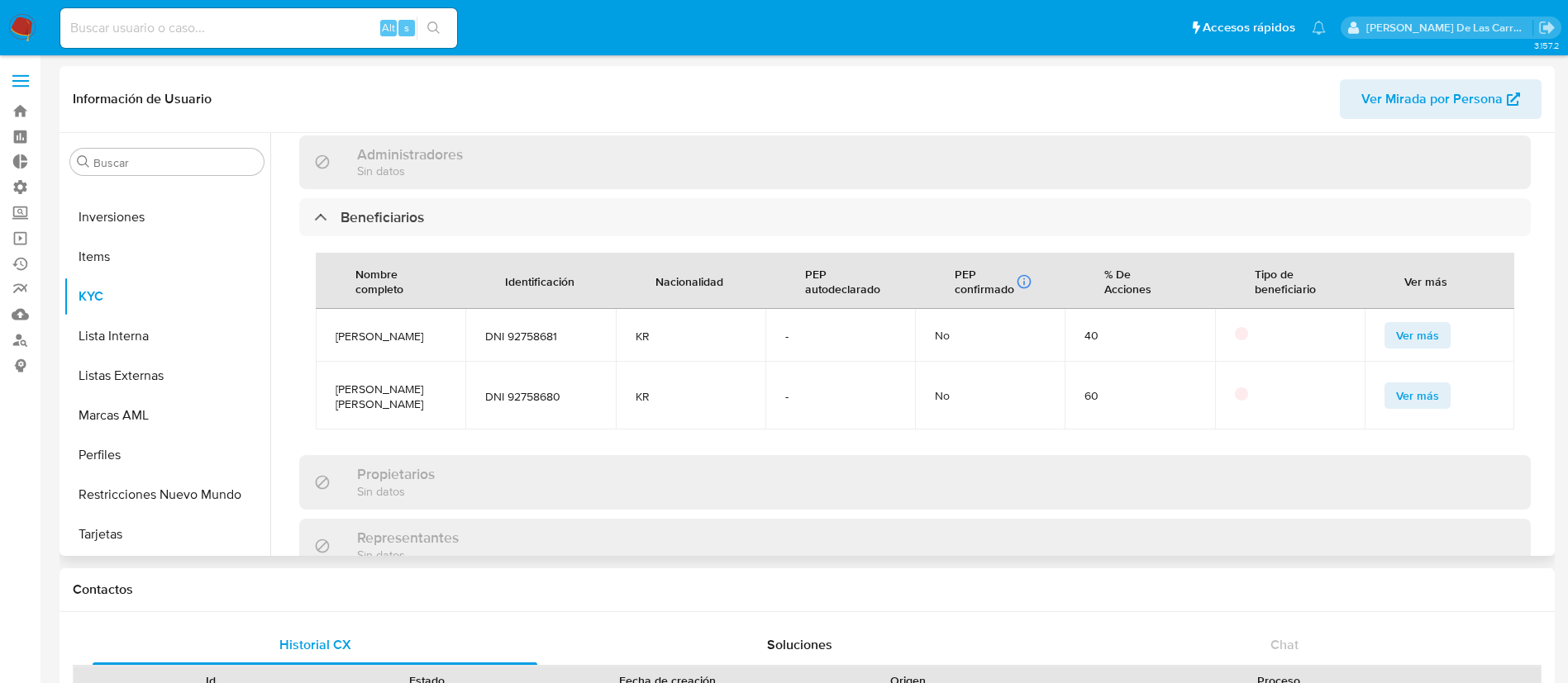
click at [937, 338] on div "No" at bounding box center [989, 335] width 110 height 15
drag, startPoint x: 948, startPoint y: 392, endPoint x: 1006, endPoint y: 383, distance: 58.7
click at [948, 394] on div "No" at bounding box center [989, 395] width 110 height 15
drag, startPoint x: 1153, startPoint y: 329, endPoint x: 1132, endPoint y: 412, distance: 85.6
click at [1155, 329] on td "40" at bounding box center [1139, 335] width 149 height 53
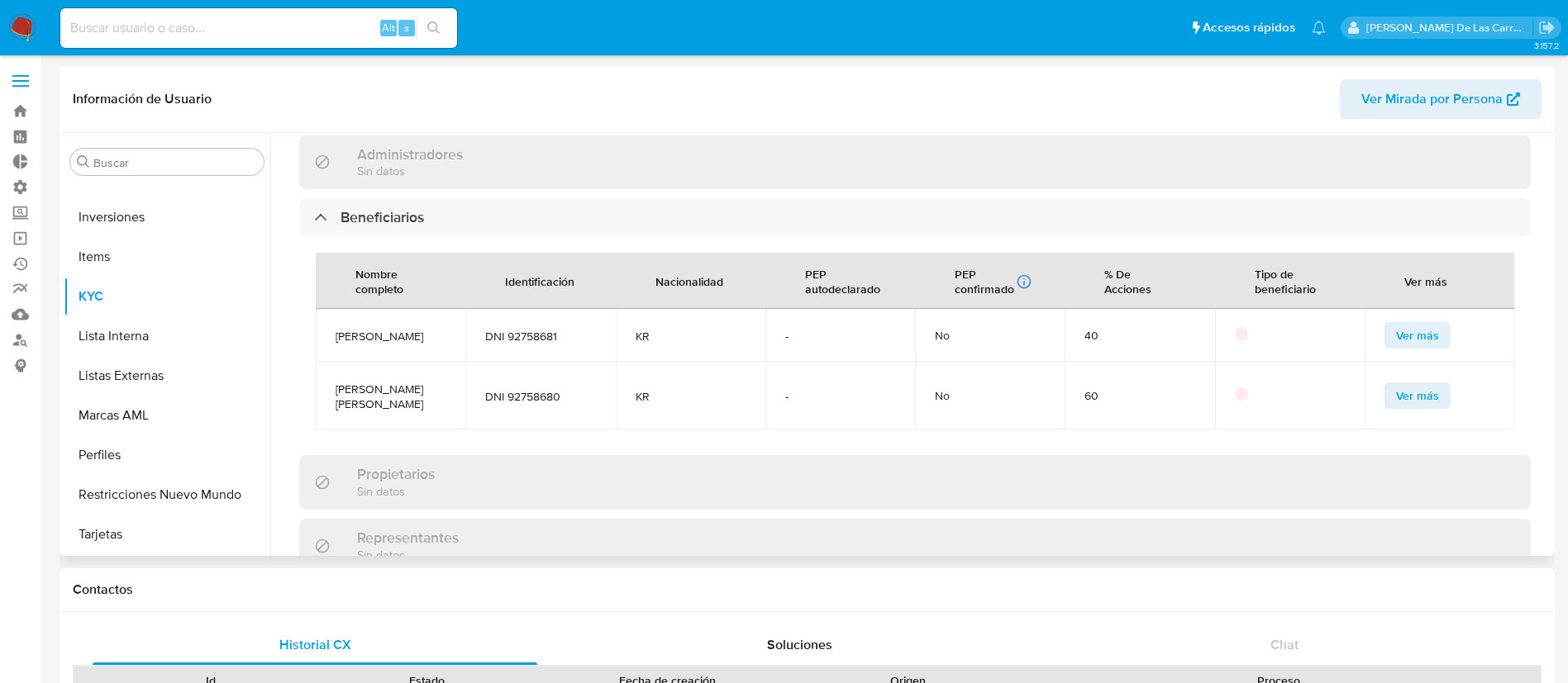
click at [1132, 417] on td "60" at bounding box center [1139, 396] width 149 height 68
click at [1385, 339] on button "Ver más" at bounding box center [1418, 335] width 66 height 27
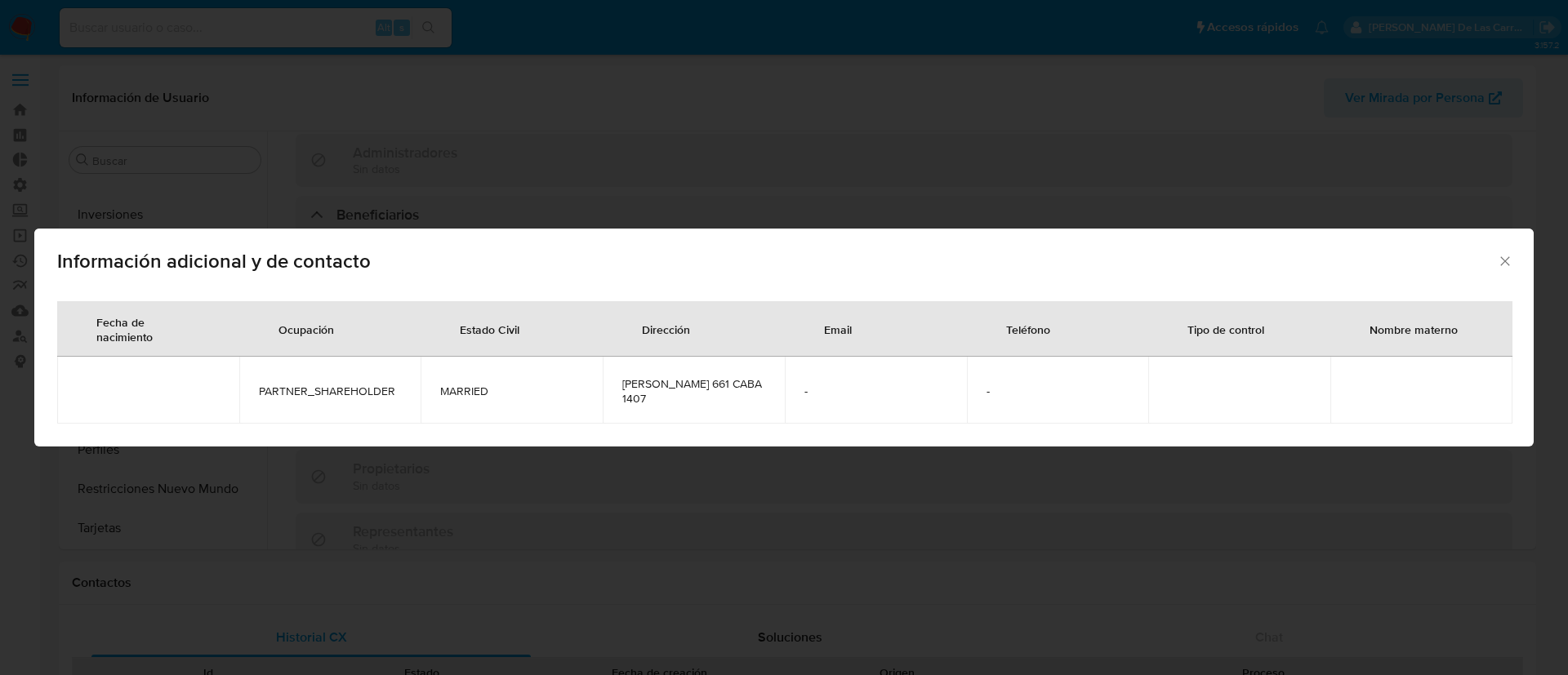
click at [1500, 262] on icon "Cerrar" at bounding box center [1505, 261] width 16 height 16
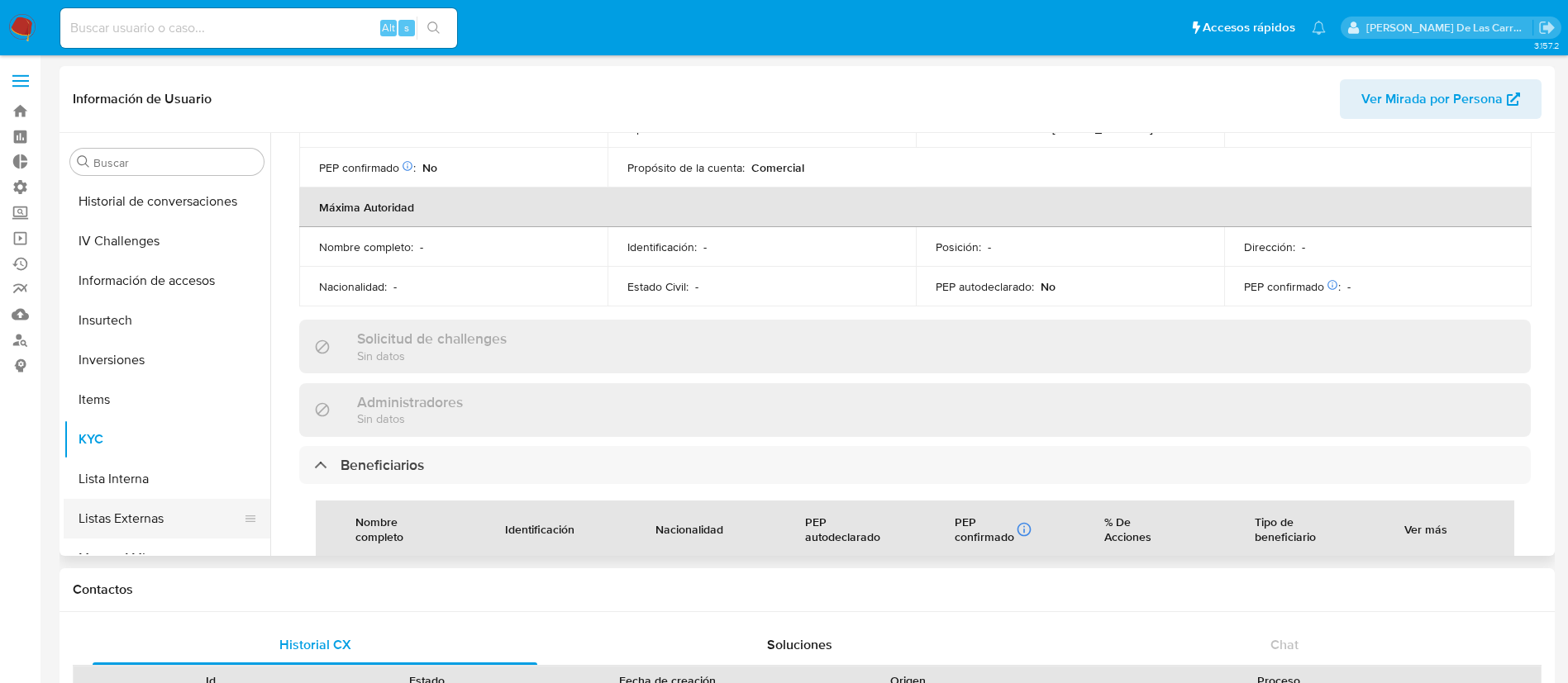
scroll to position [406, 0]
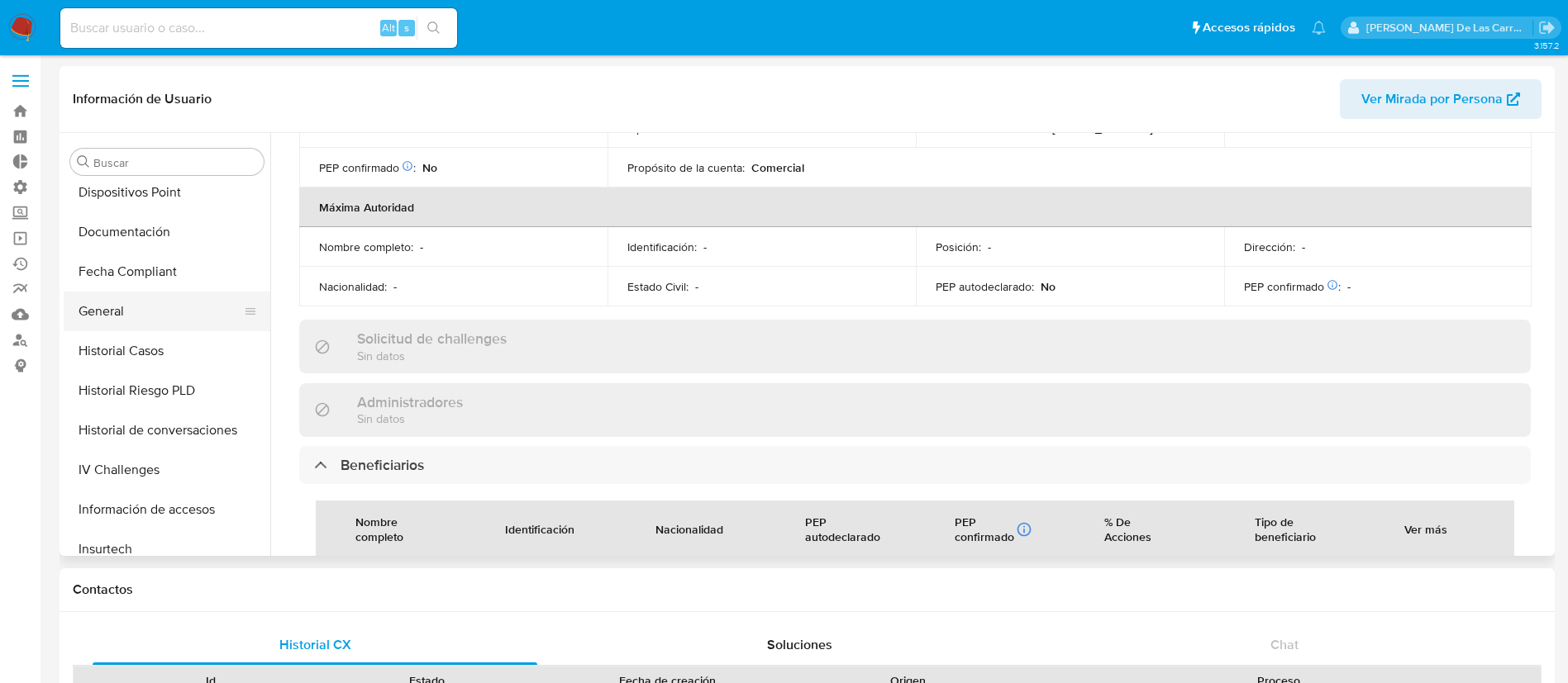
click at [125, 298] on button "General" at bounding box center [160, 311] width 193 height 39
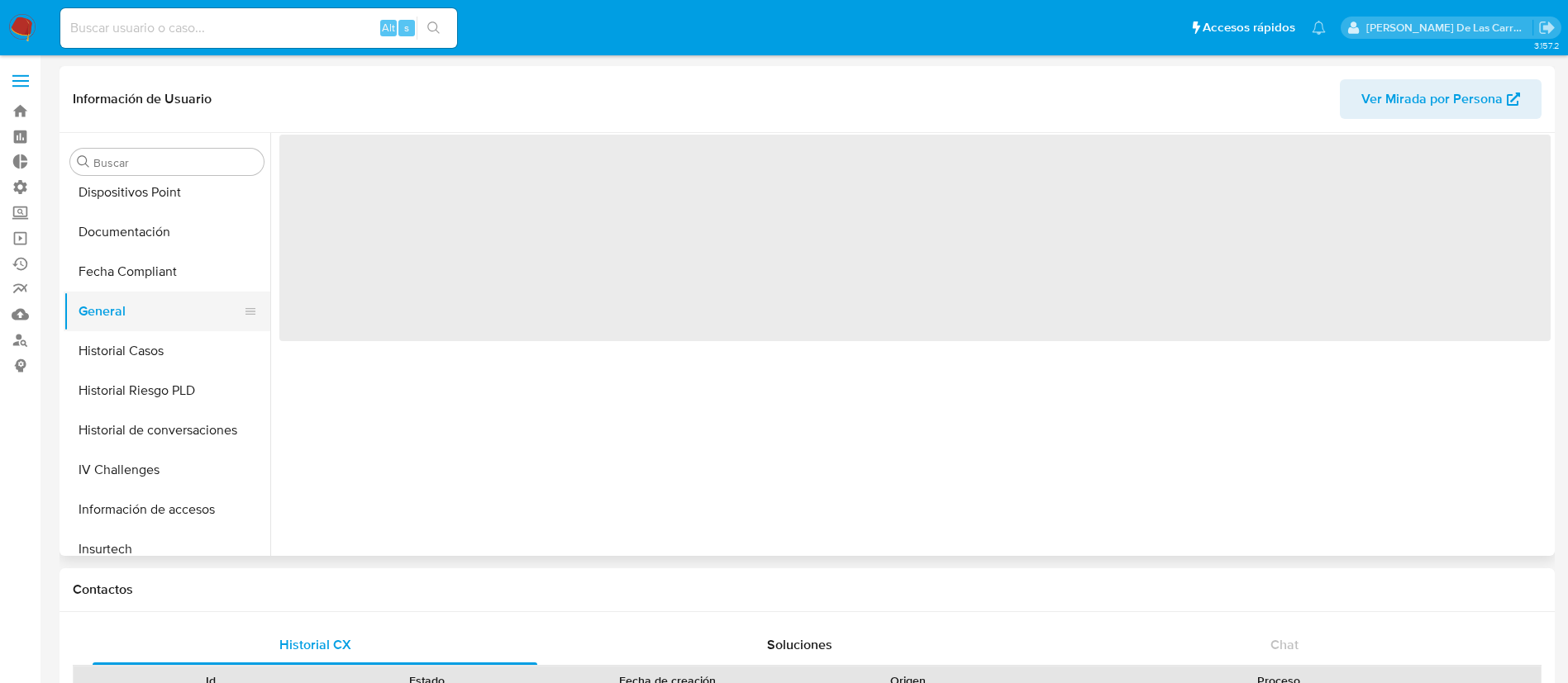
scroll to position [0, 0]
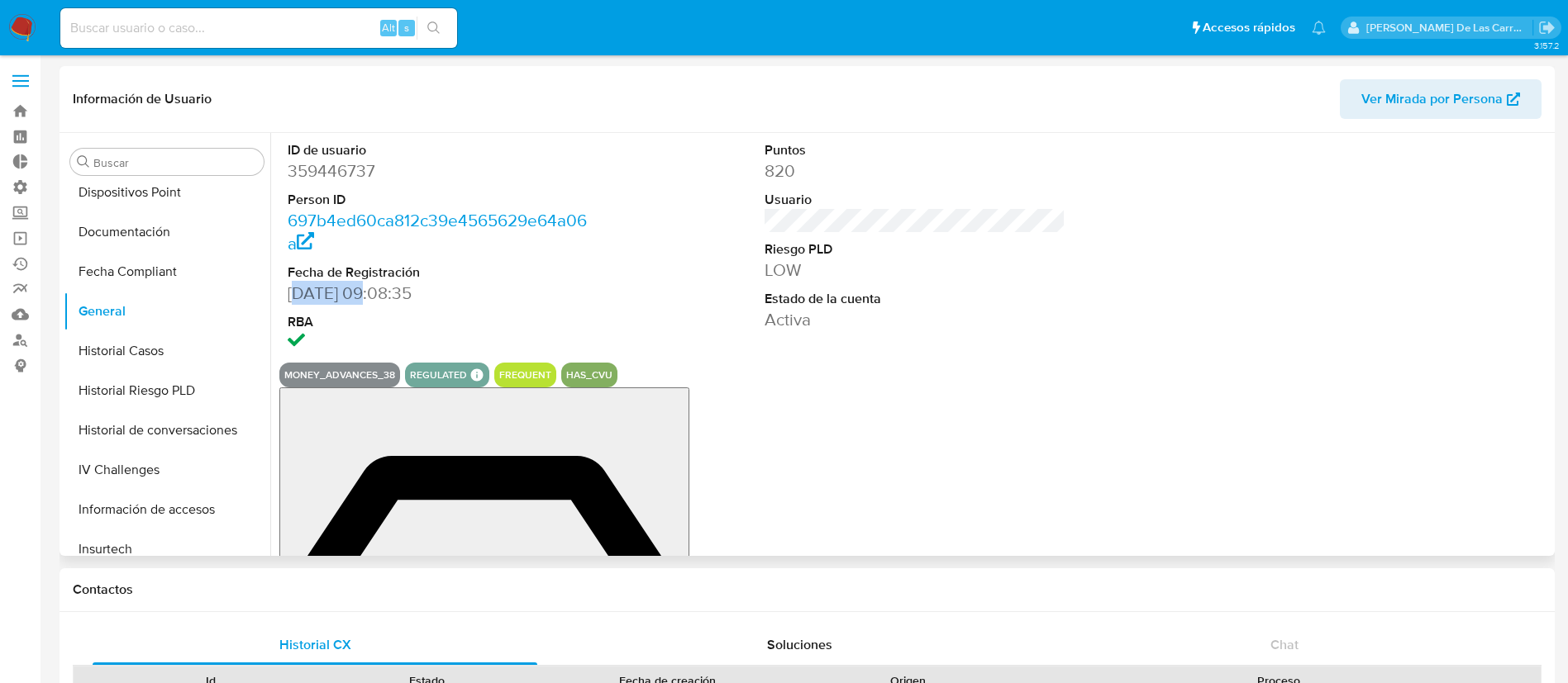
drag, startPoint x: 313, startPoint y: 299, endPoint x: 365, endPoint y: 296, distance: 52.1
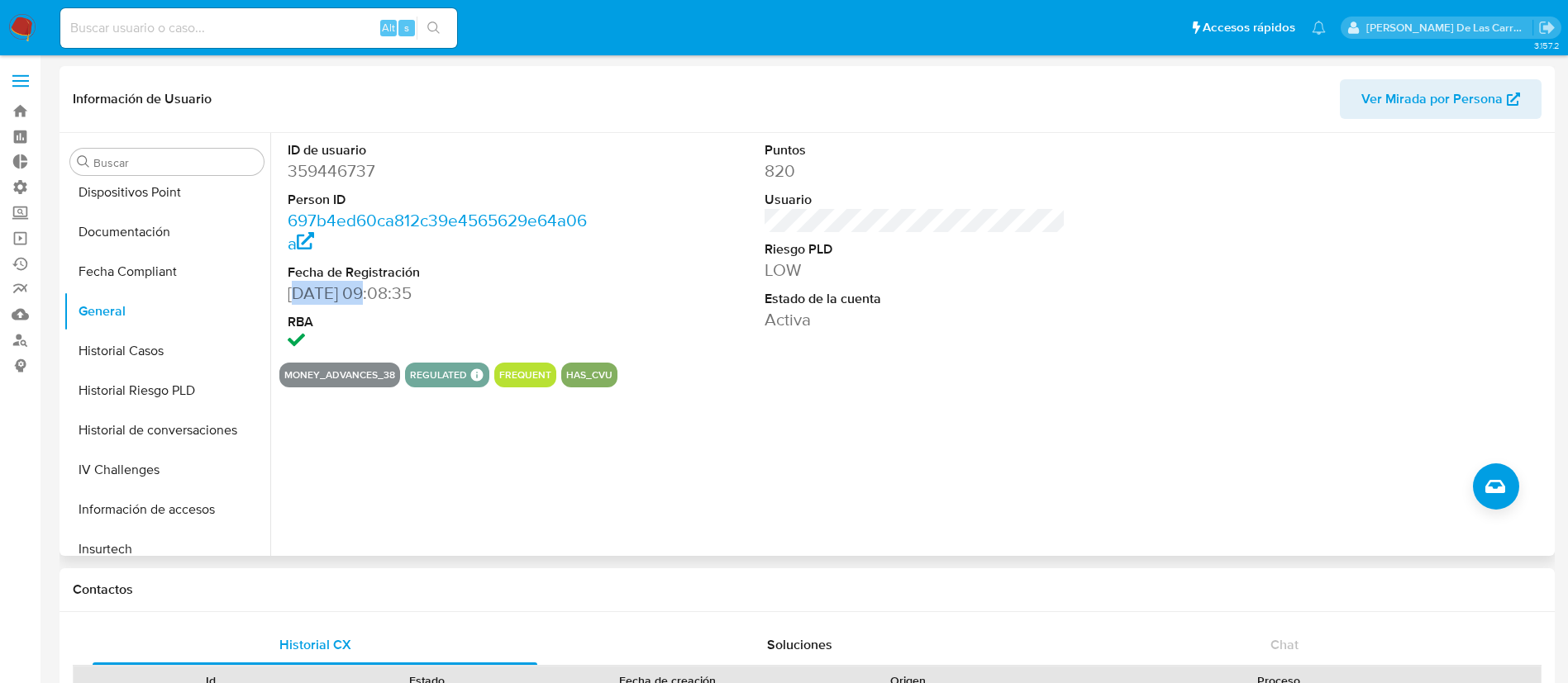
click at [365, 296] on dd "02/10/2018 09:08:35" at bounding box center [438, 293] width 301 height 23
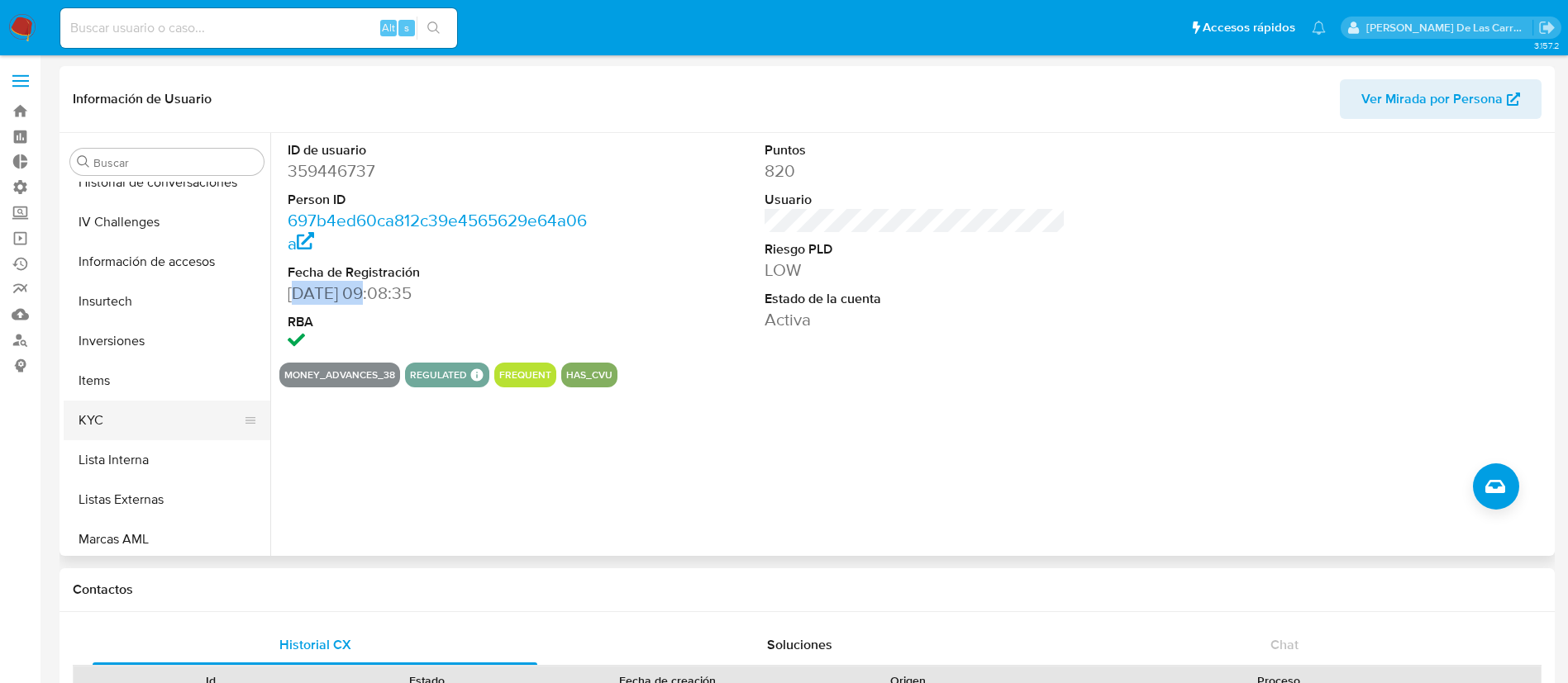
click at [106, 424] on button "KYC" at bounding box center [160, 420] width 193 height 39
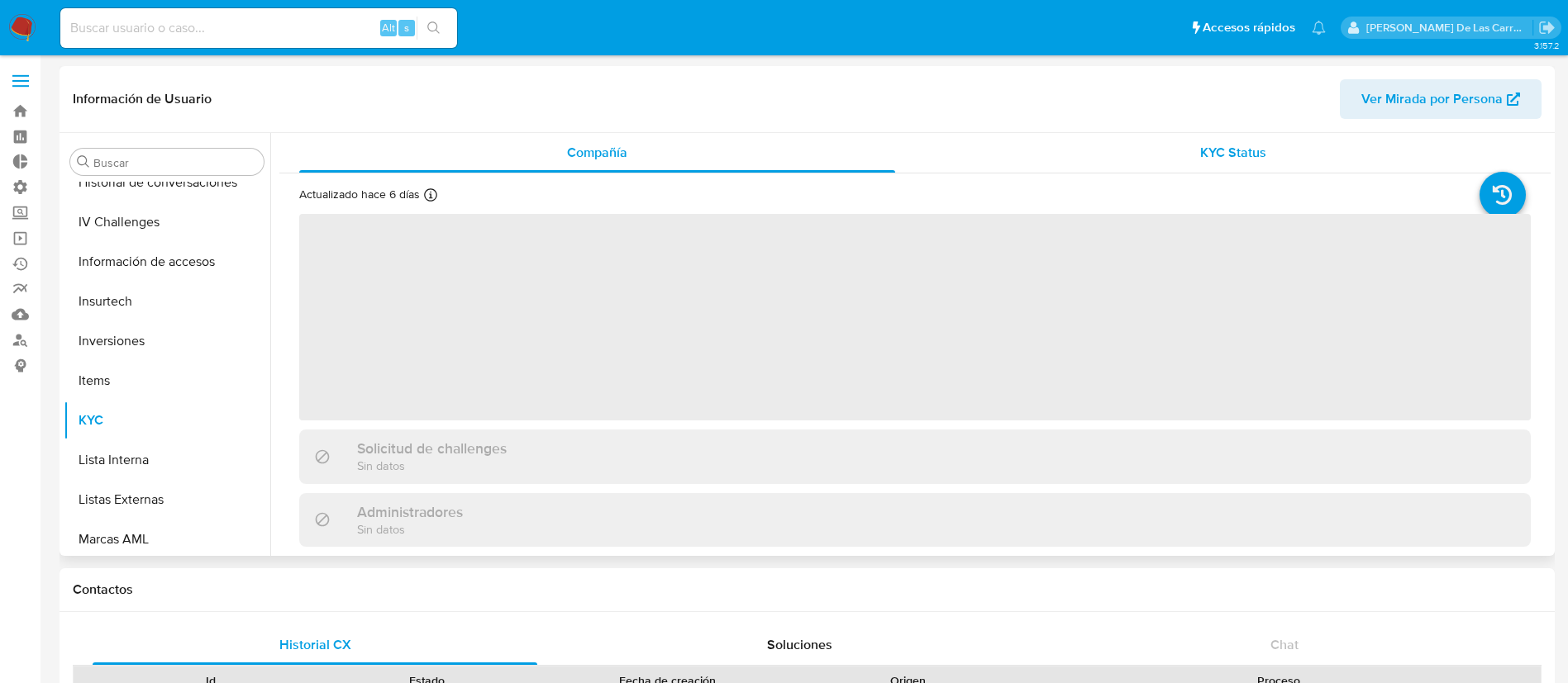
click at [1250, 148] on span "KYC Status" at bounding box center [1233, 152] width 66 height 19
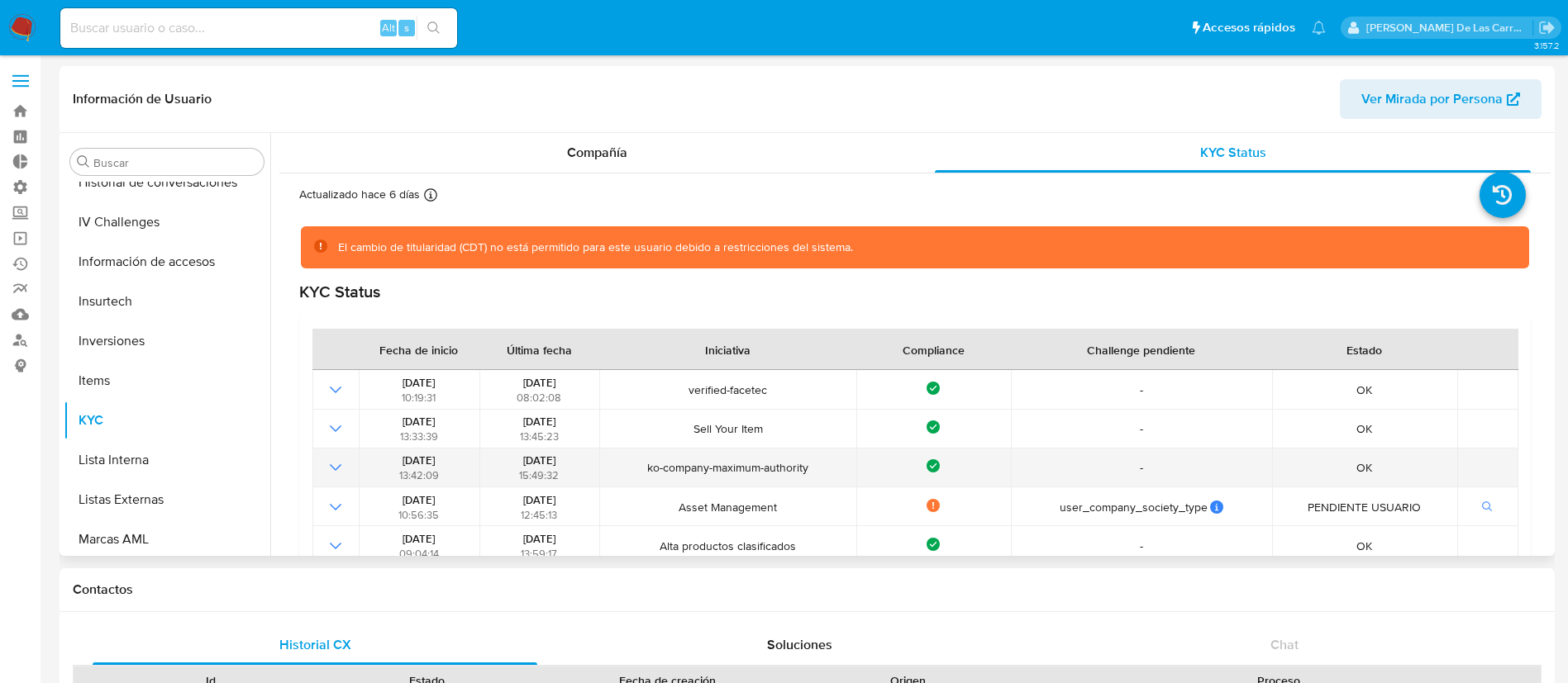
drag, startPoint x: 719, startPoint y: 468, endPoint x: 809, endPoint y: 481, distance: 90.9
click at [806, 480] on td "ko-company-maximum-authority" at bounding box center [727, 468] width 257 height 38
click at [830, 483] on td "ko-company-maximum-authority" at bounding box center [727, 468] width 257 height 38
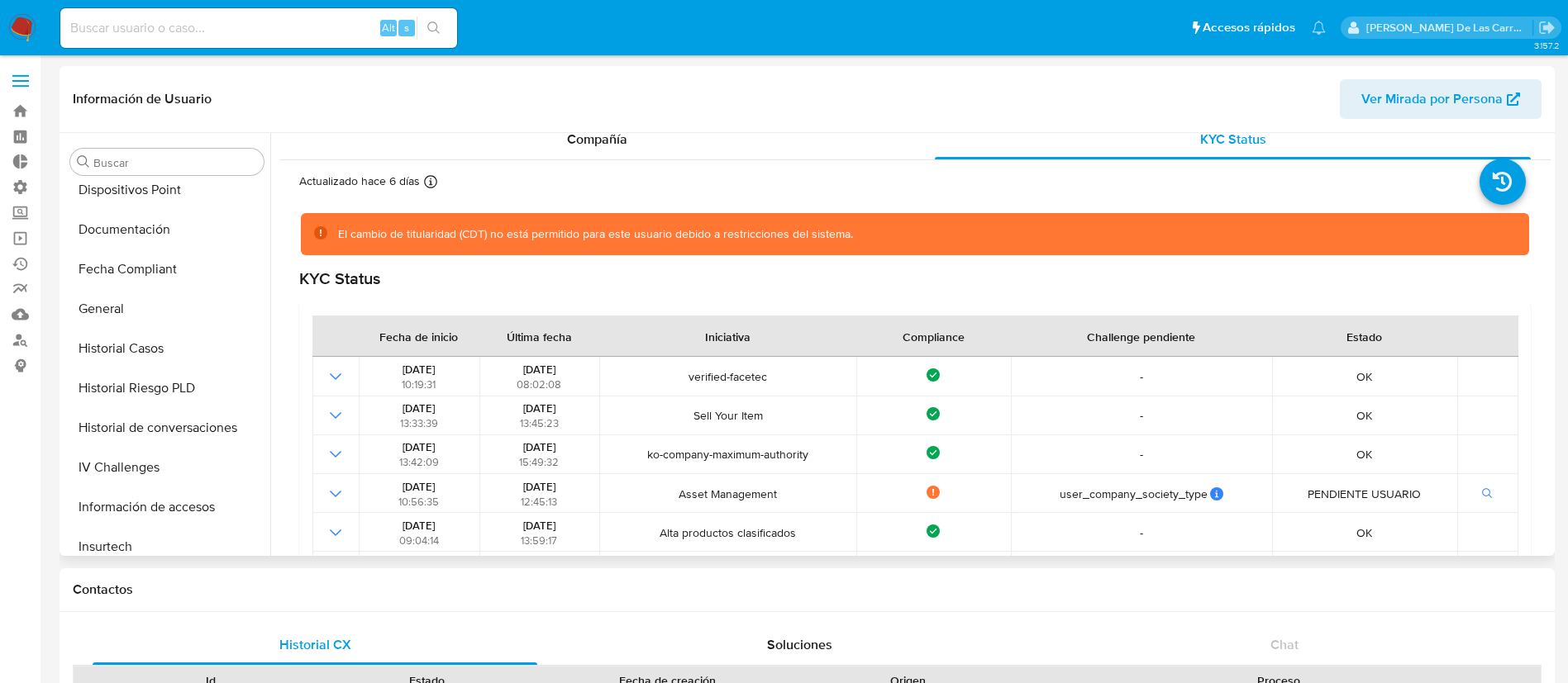
scroll to position [406, 0]
